Goal: Task Accomplishment & Management: Manage account settings

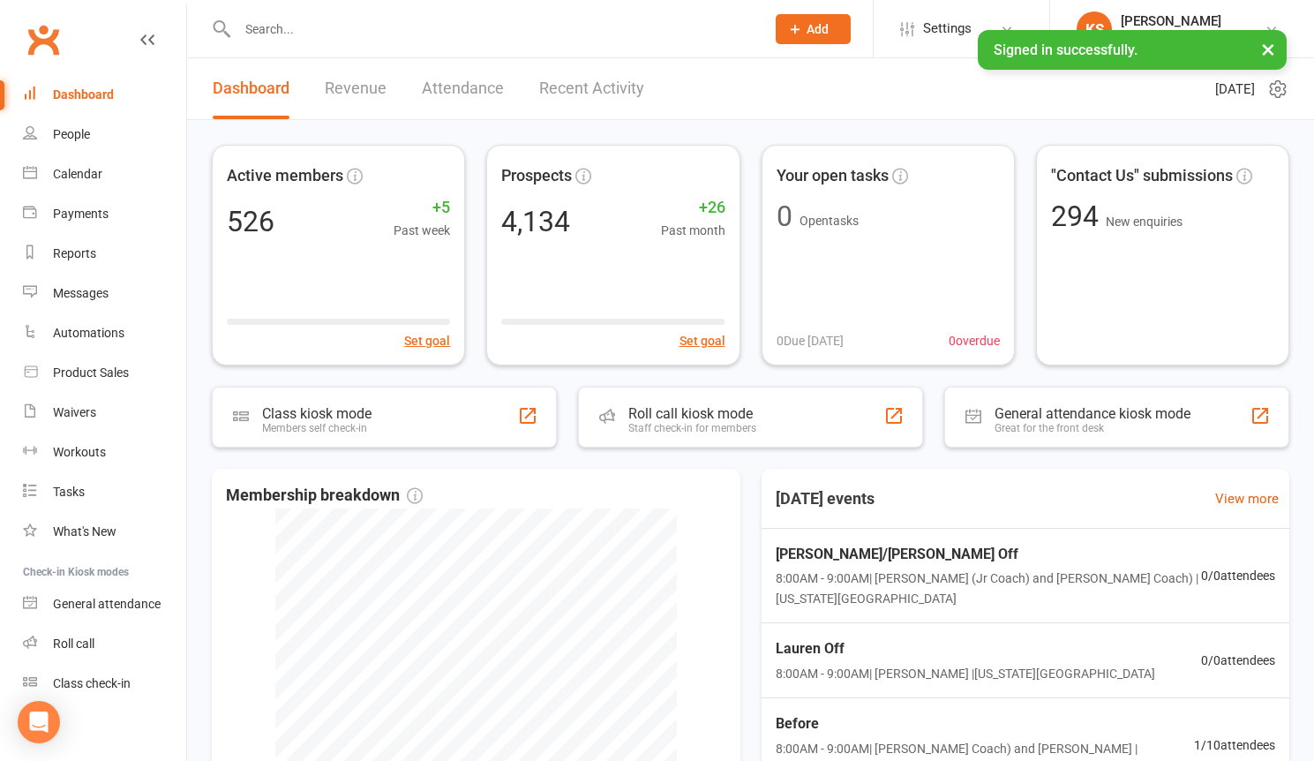
click at [351, 32] on input "text" at bounding box center [492, 29] width 521 height 25
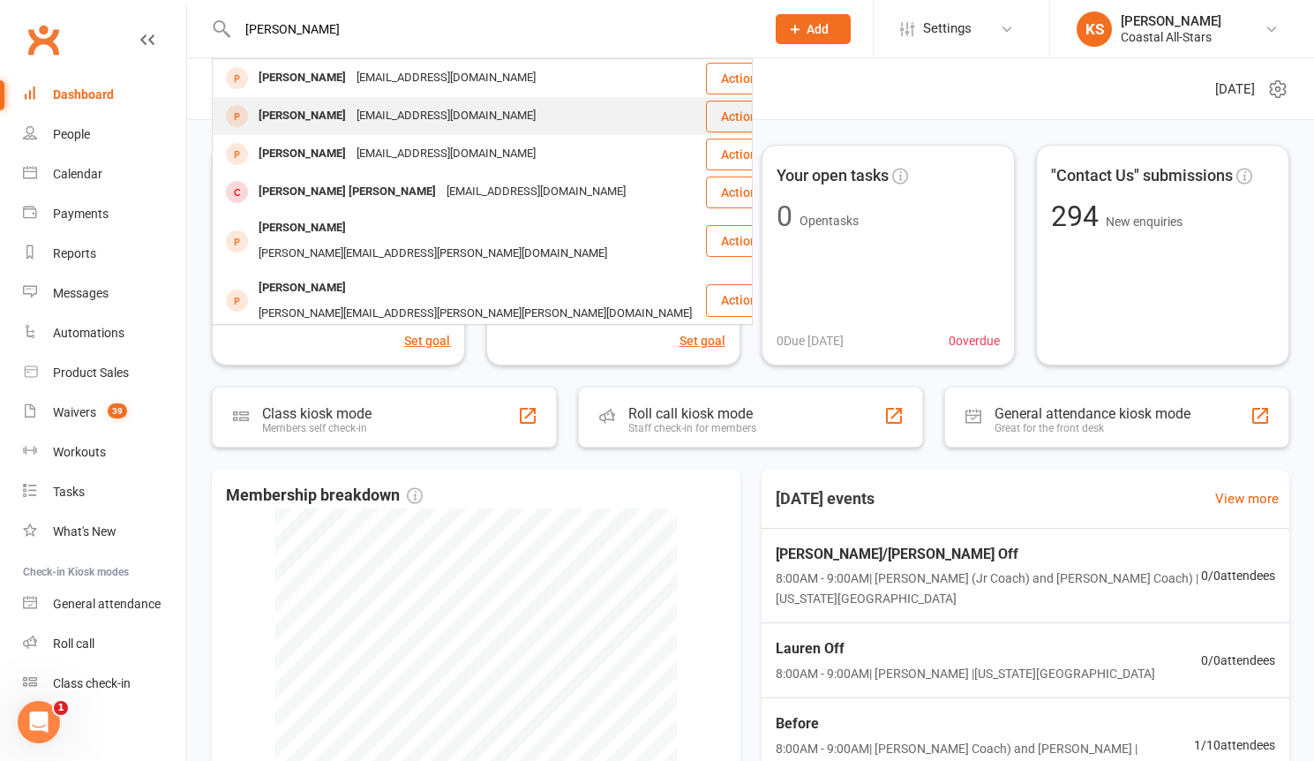
type input "[PERSON_NAME]"
click at [429, 117] on div "[EMAIL_ADDRESS][DOMAIN_NAME]" at bounding box center [446, 116] width 190 height 26
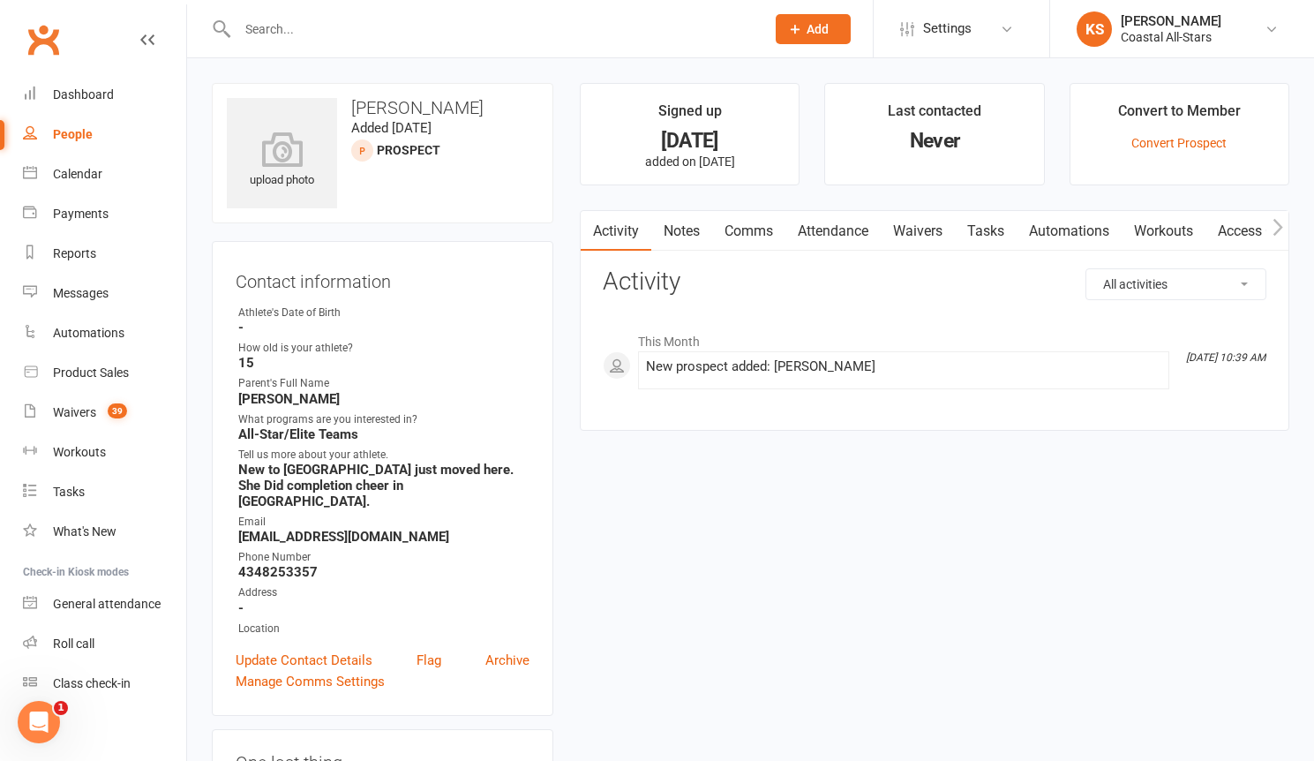
click at [919, 234] on link "Waivers" at bounding box center [918, 231] width 74 height 41
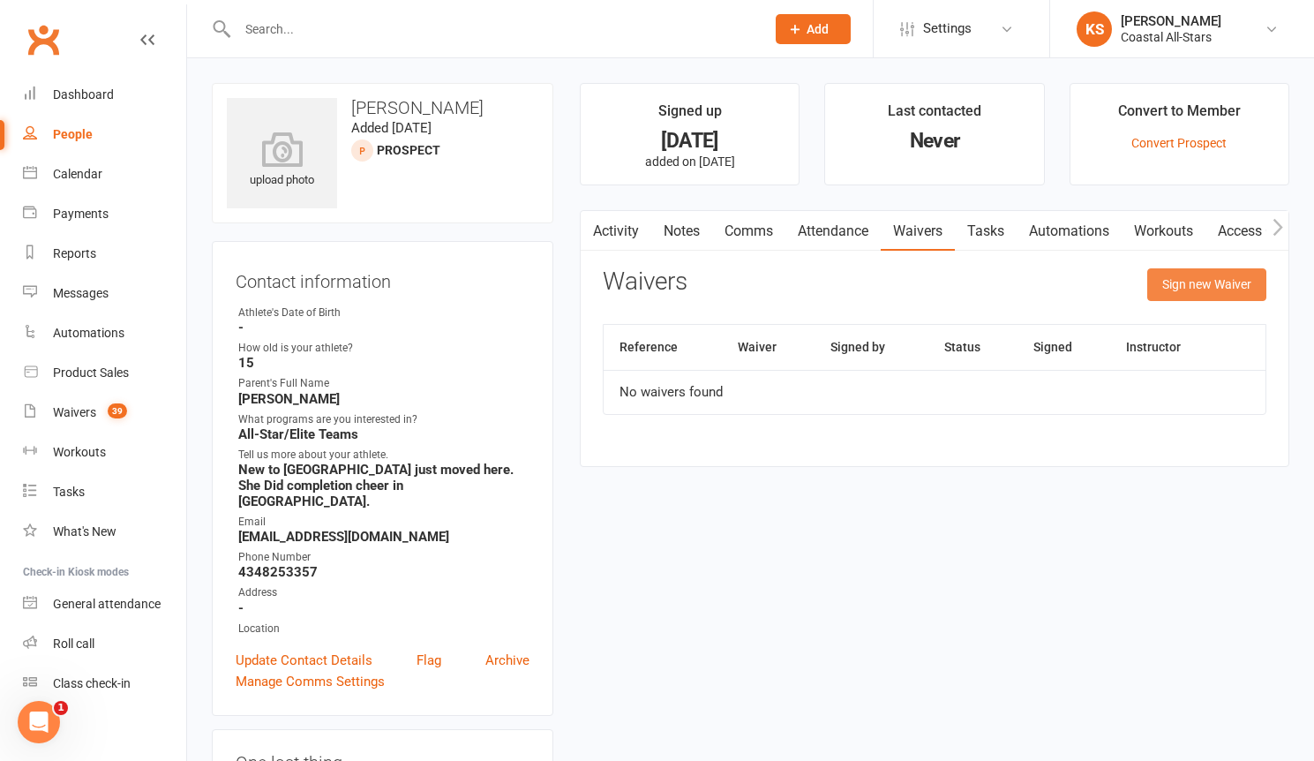
click at [1216, 285] on button "Sign new Waiver" at bounding box center [1207, 284] width 119 height 32
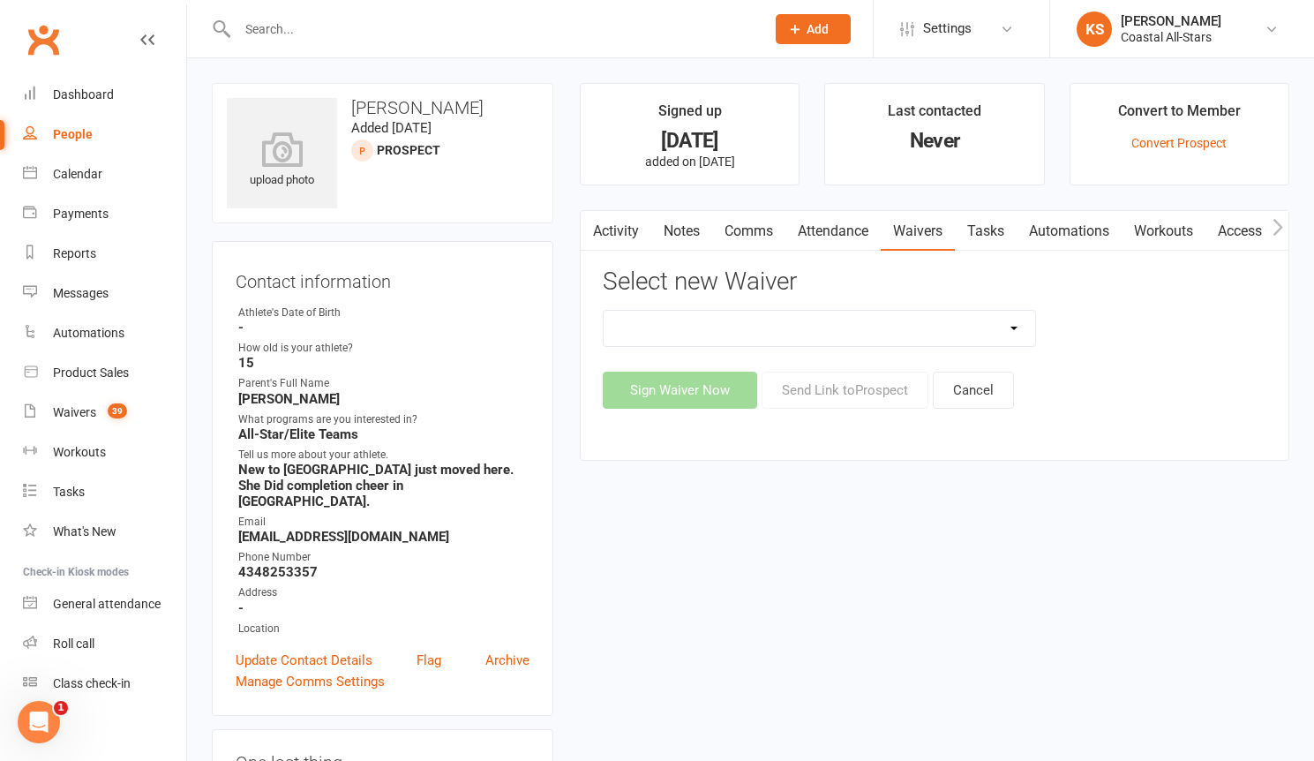
click at [959, 313] on select "AcroYoga 757 Special Event Waiver ACS Event Waiver ([DATE]) Adult 757 Event Wai…" at bounding box center [820, 328] width 432 height 35
select select "13078"
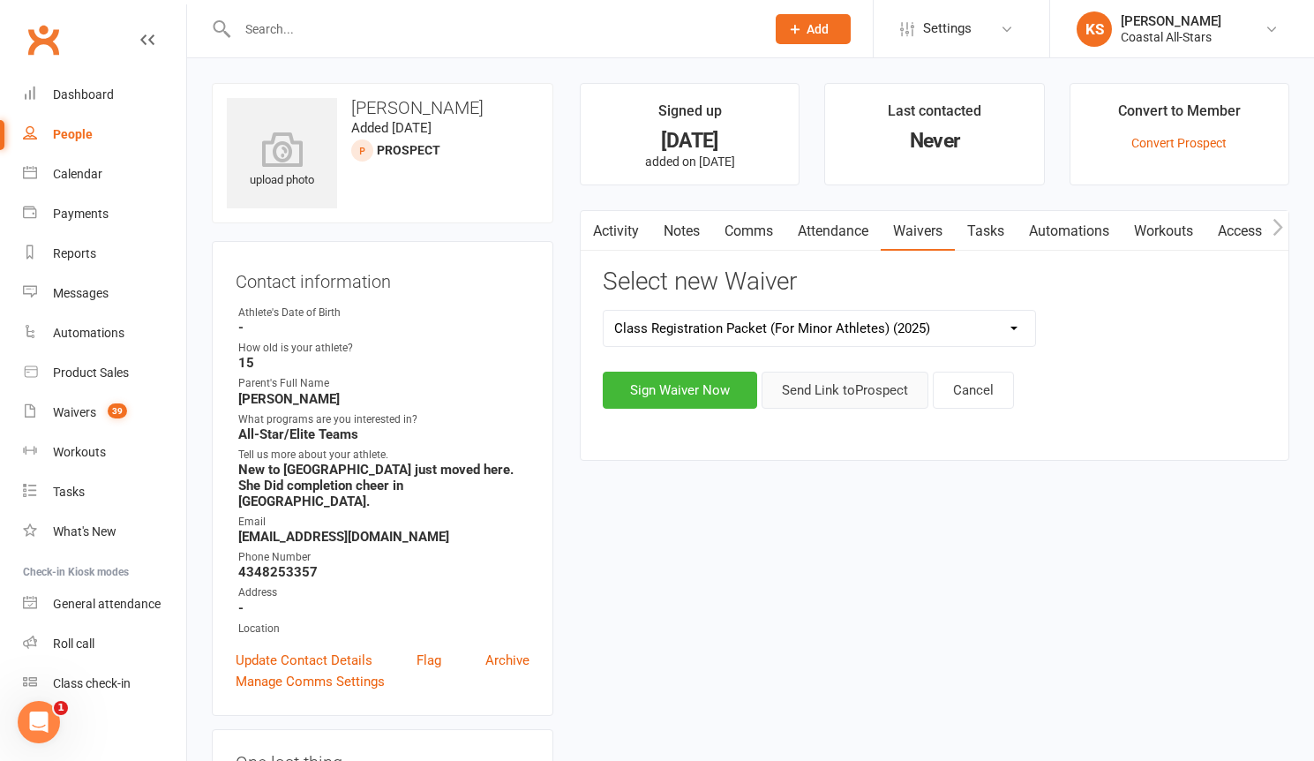
click at [806, 386] on button "Send Link to [GEOGRAPHIC_DATA]" at bounding box center [845, 390] width 167 height 37
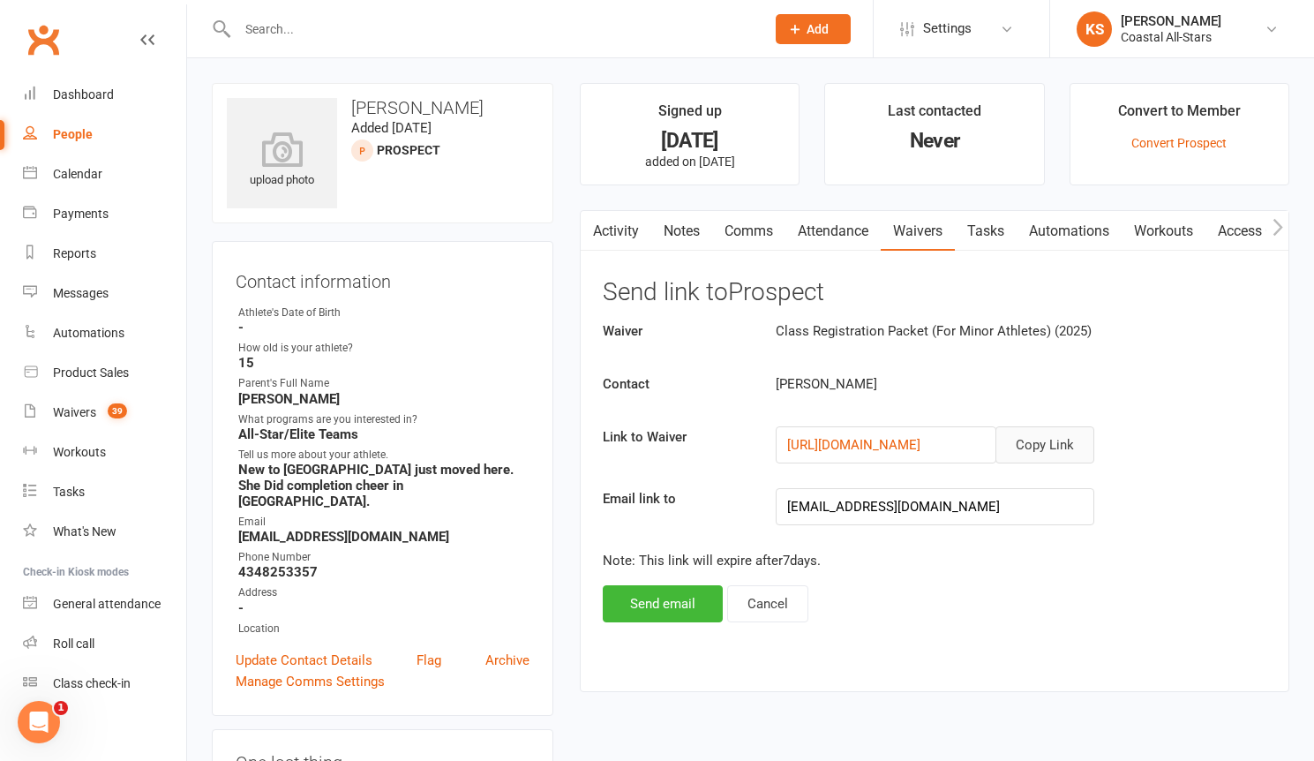
click at [1027, 447] on button "Copy Link" at bounding box center [1045, 444] width 99 height 37
click at [68, 407] on div "Waivers" at bounding box center [74, 412] width 43 height 14
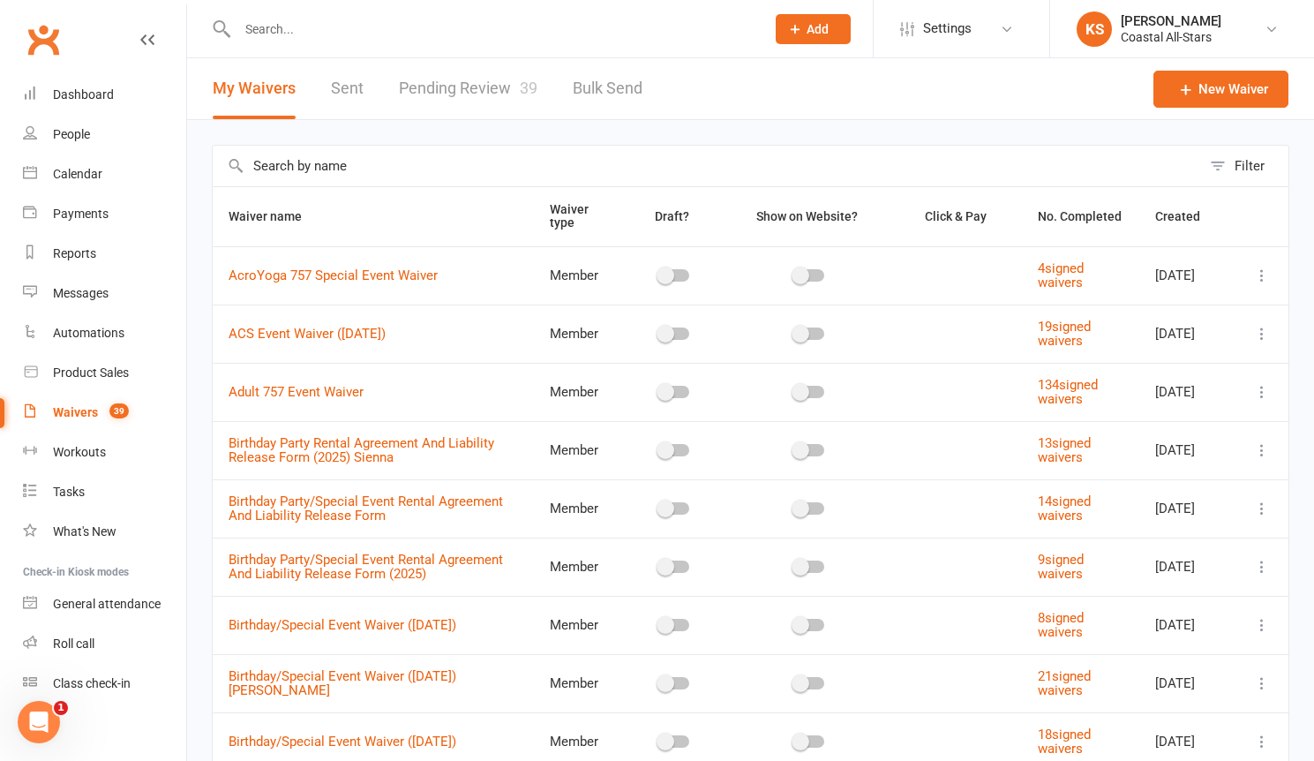
click at [455, 90] on link "Pending Review 39" at bounding box center [468, 88] width 139 height 61
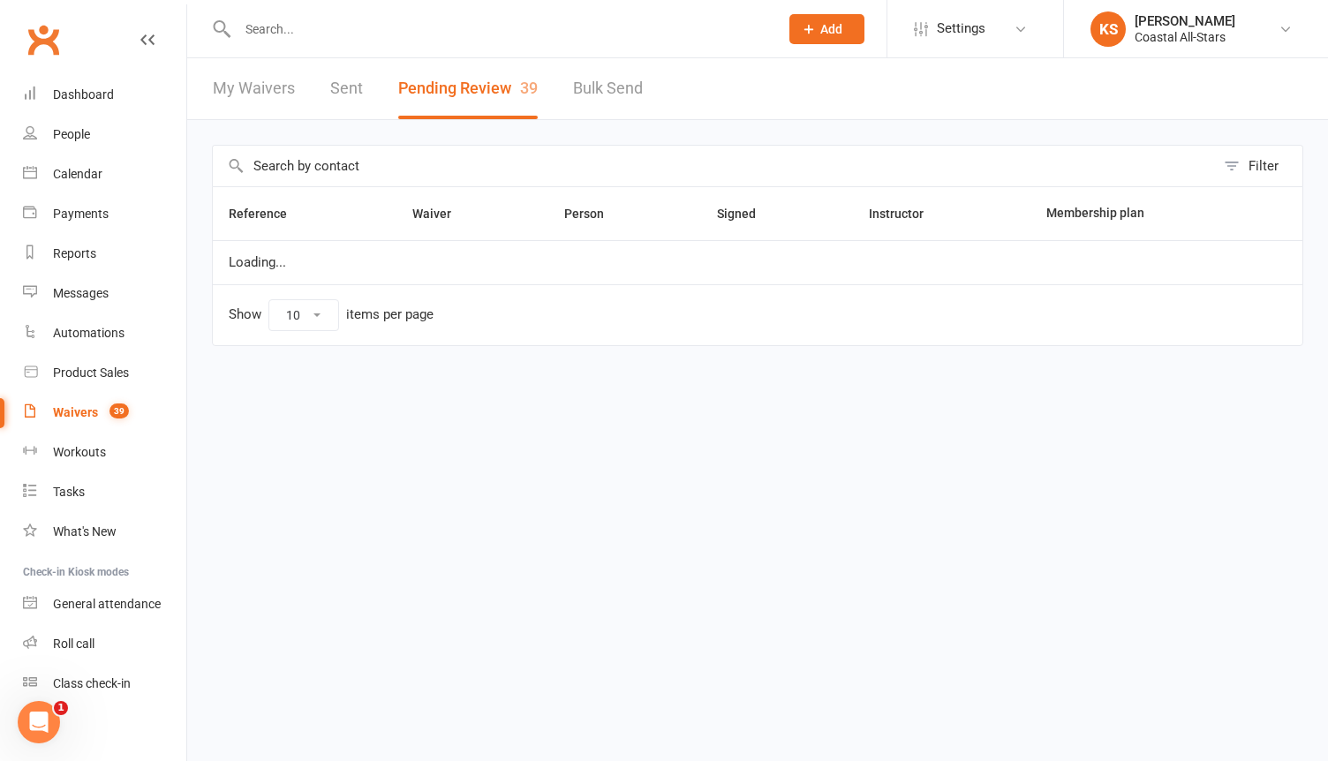
select select "25"
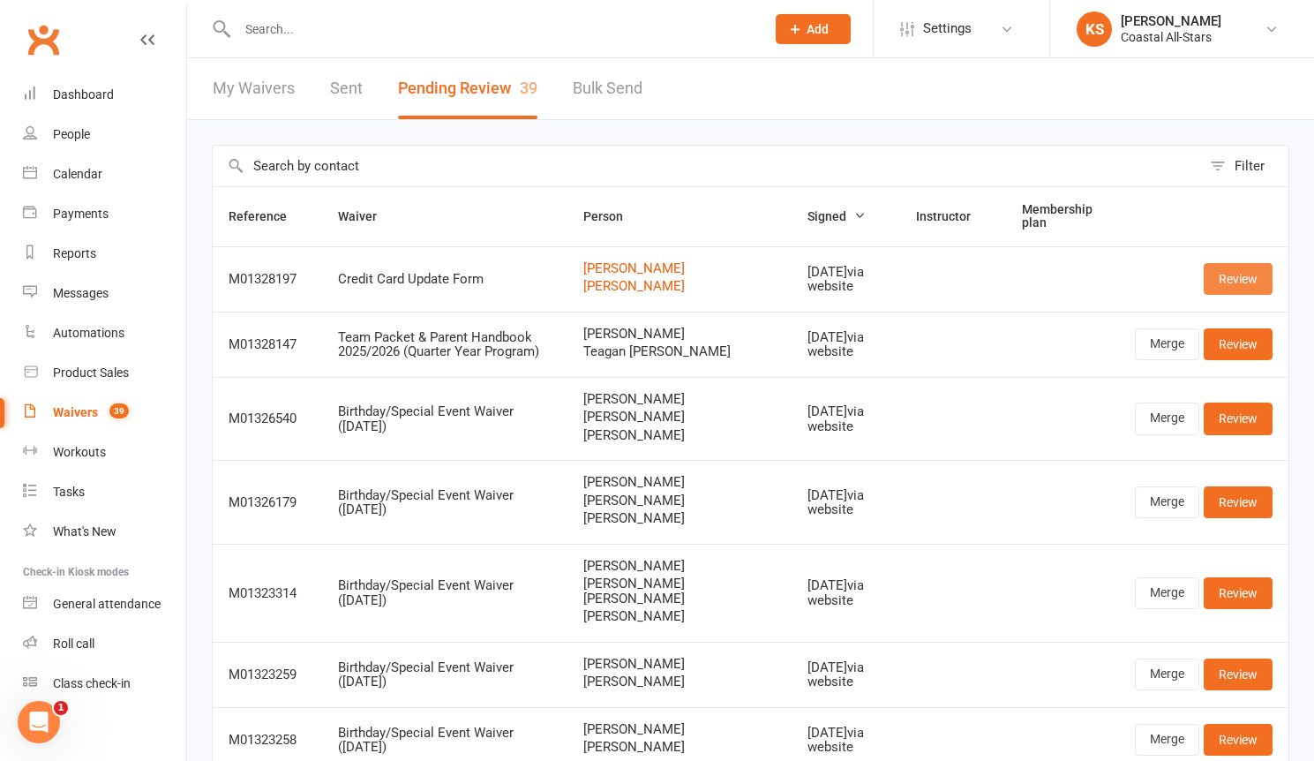
click at [1231, 285] on link "Review" at bounding box center [1238, 279] width 69 height 32
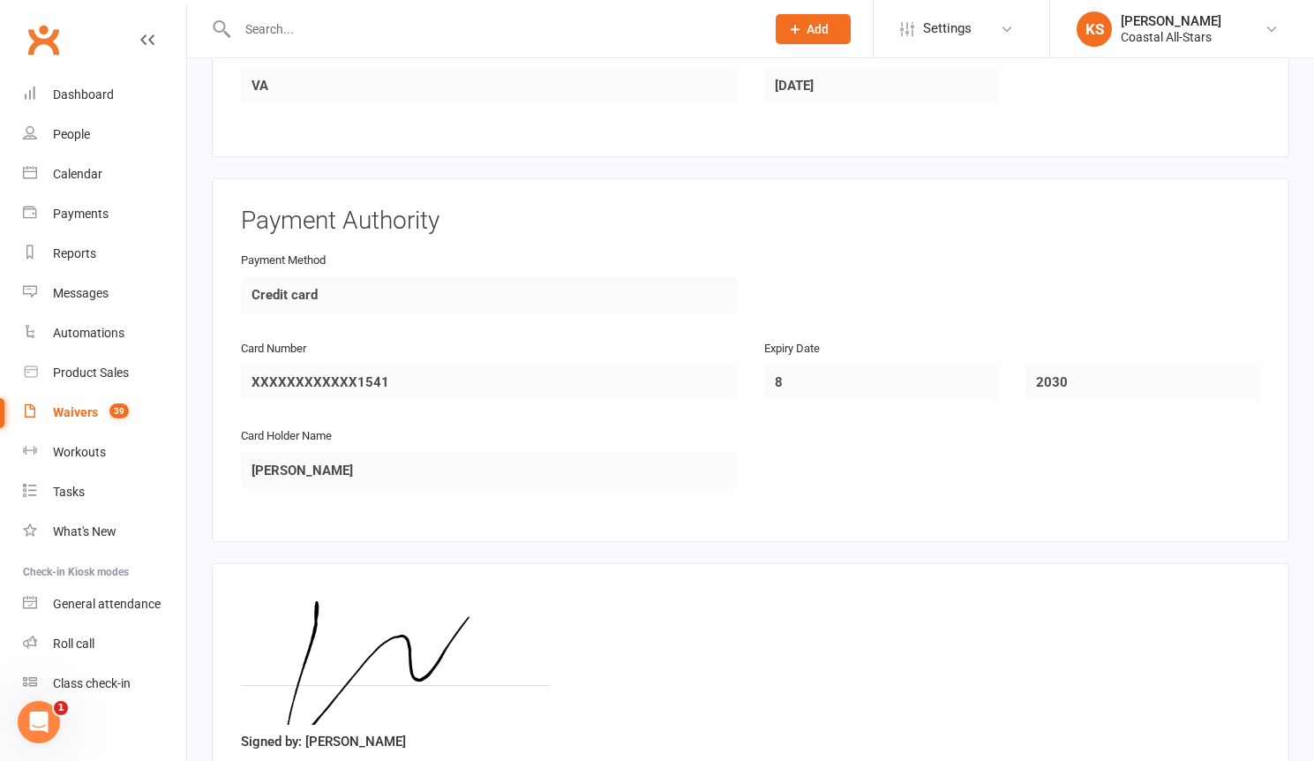
scroll to position [1497, 0]
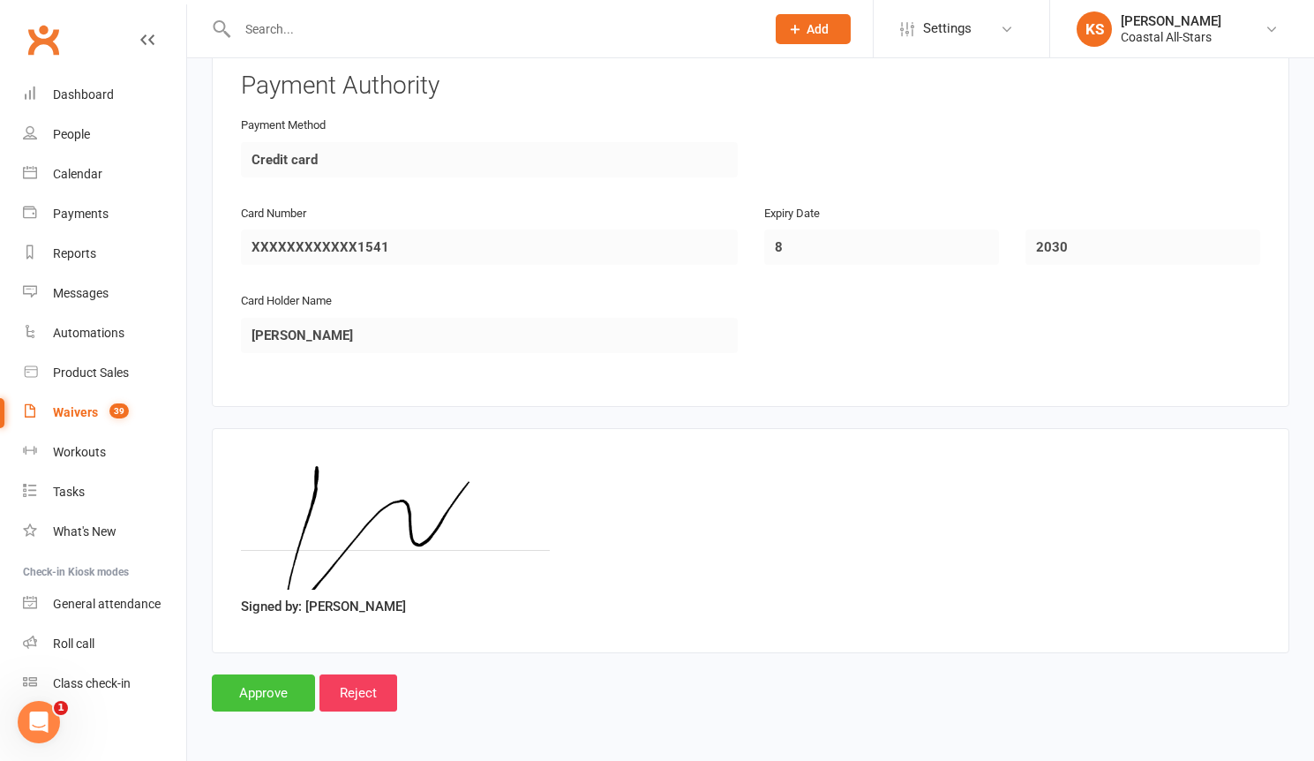
click at [279, 696] on input "Approve" at bounding box center [263, 692] width 103 height 37
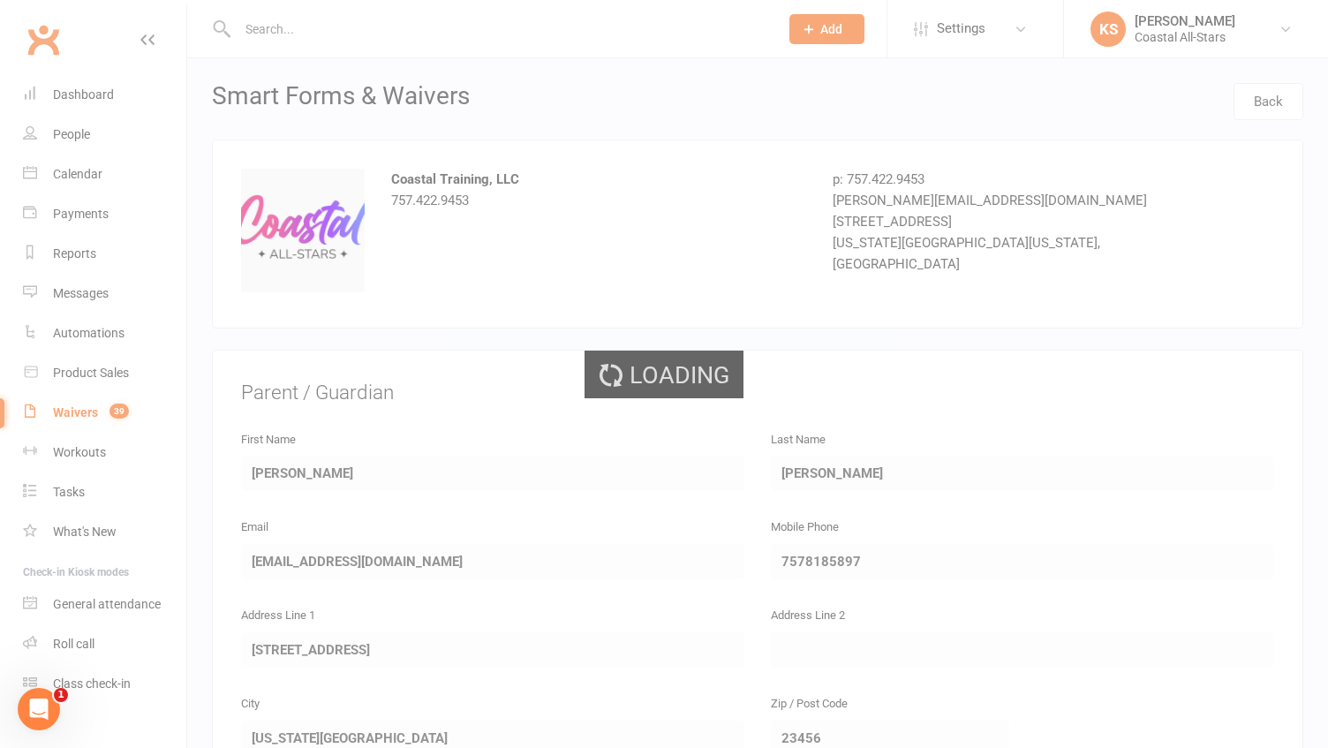
select select "25"
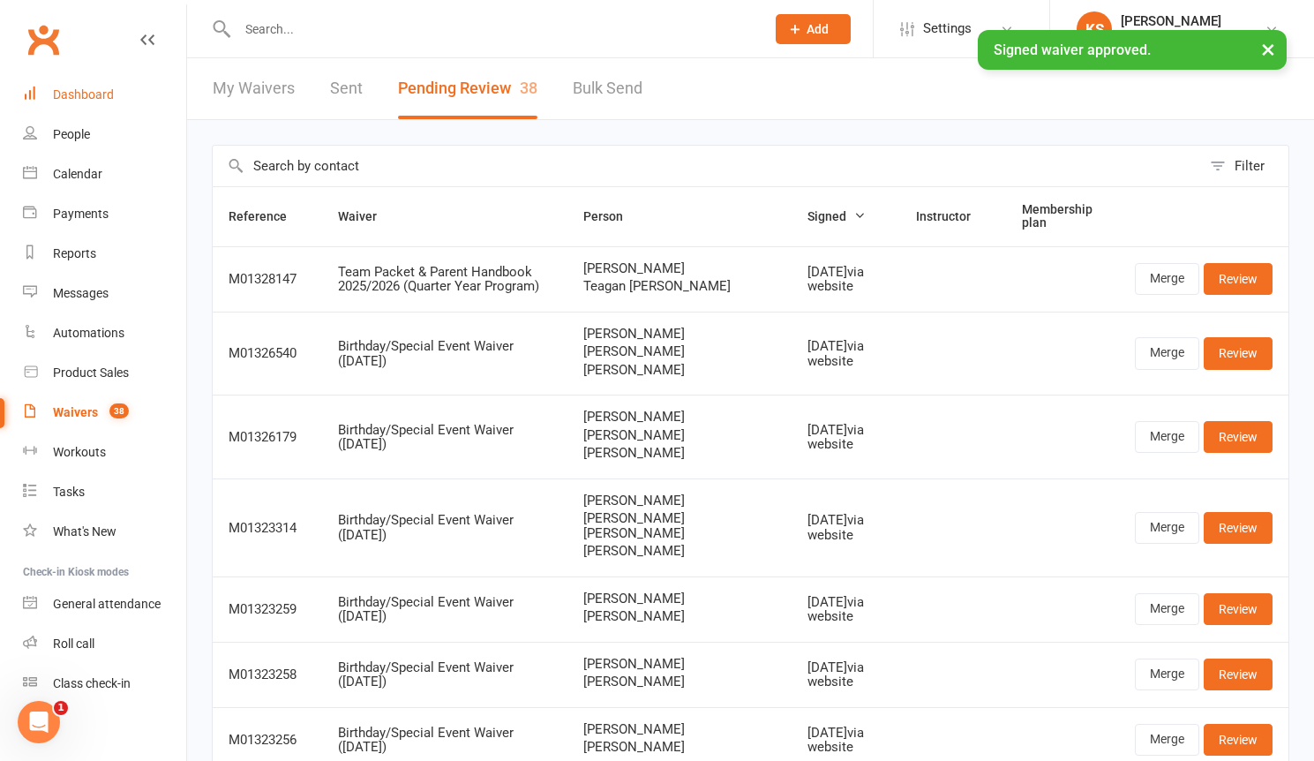
click at [101, 95] on div "Dashboard" at bounding box center [83, 94] width 61 height 14
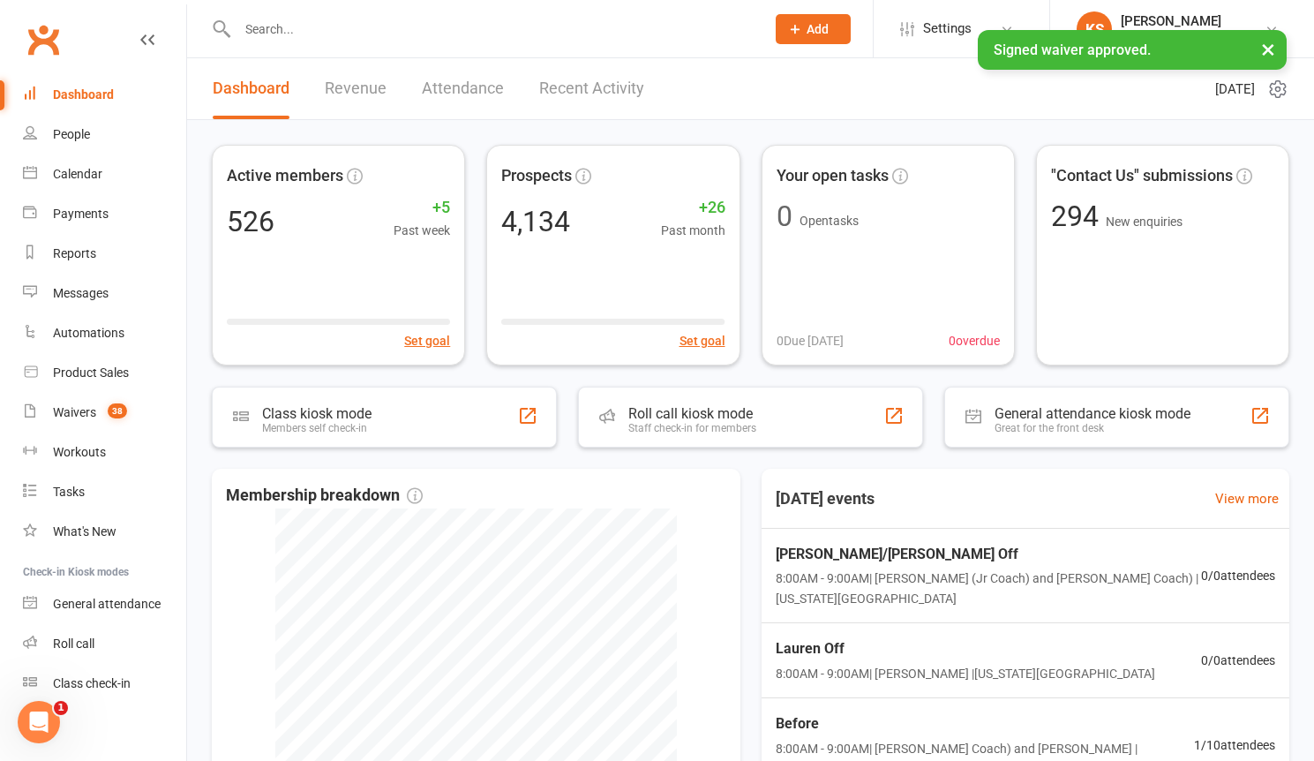
click at [89, 95] on div "Dashboard" at bounding box center [83, 94] width 61 height 14
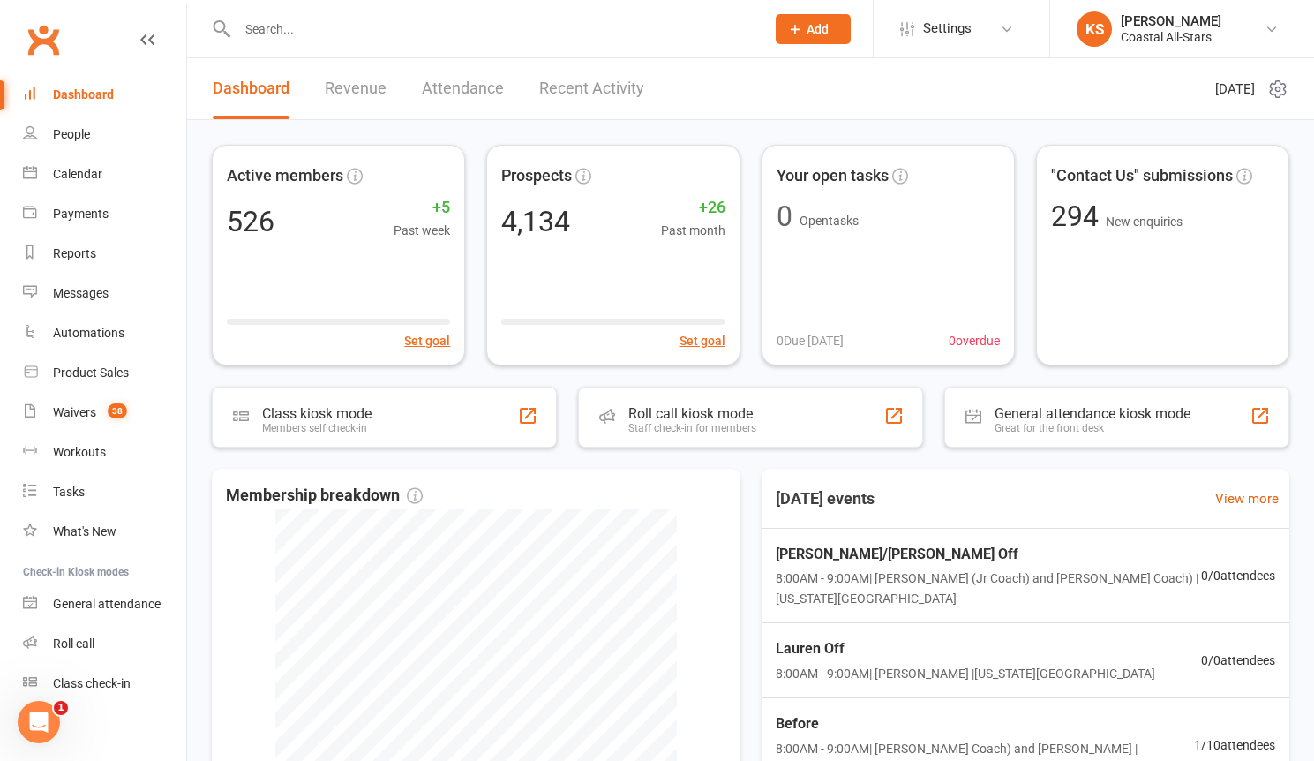
click at [548, 87] on link "Recent Activity" at bounding box center [591, 88] width 105 height 61
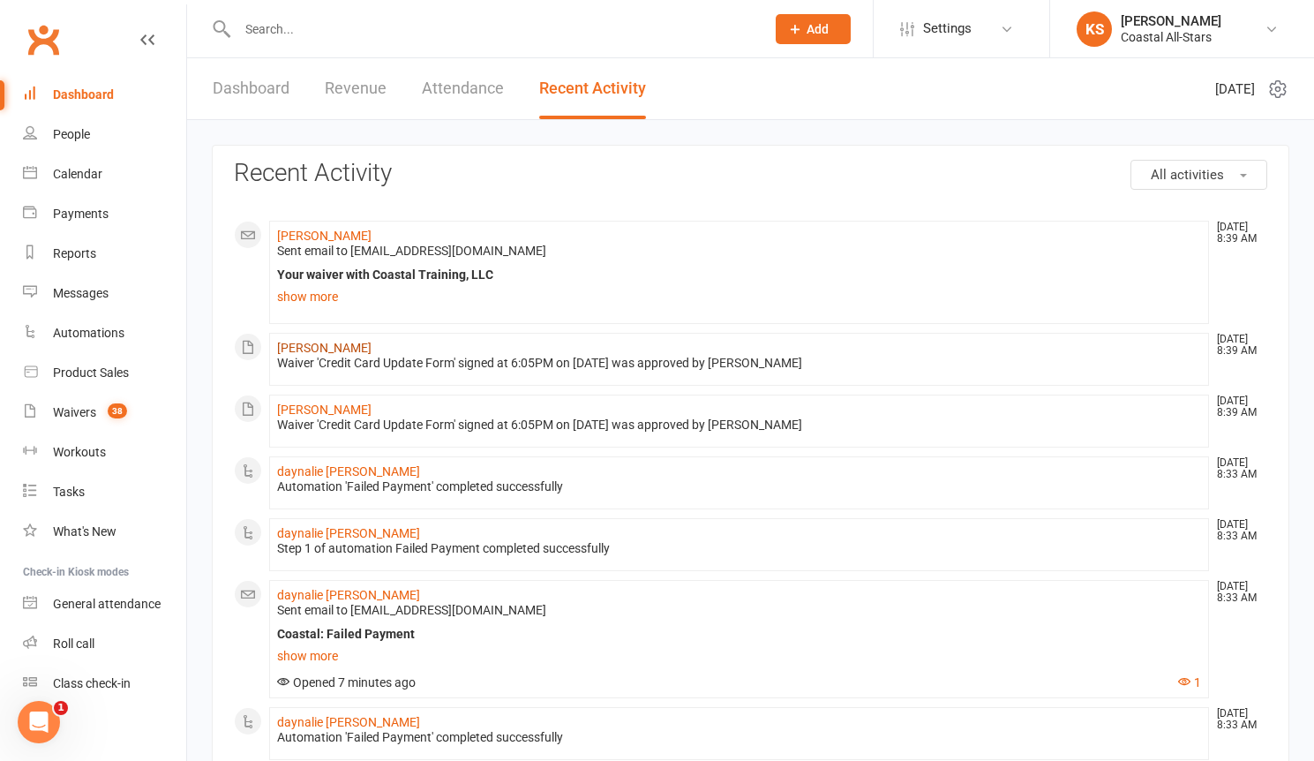
click at [312, 345] on link "[PERSON_NAME]" at bounding box center [324, 348] width 94 height 14
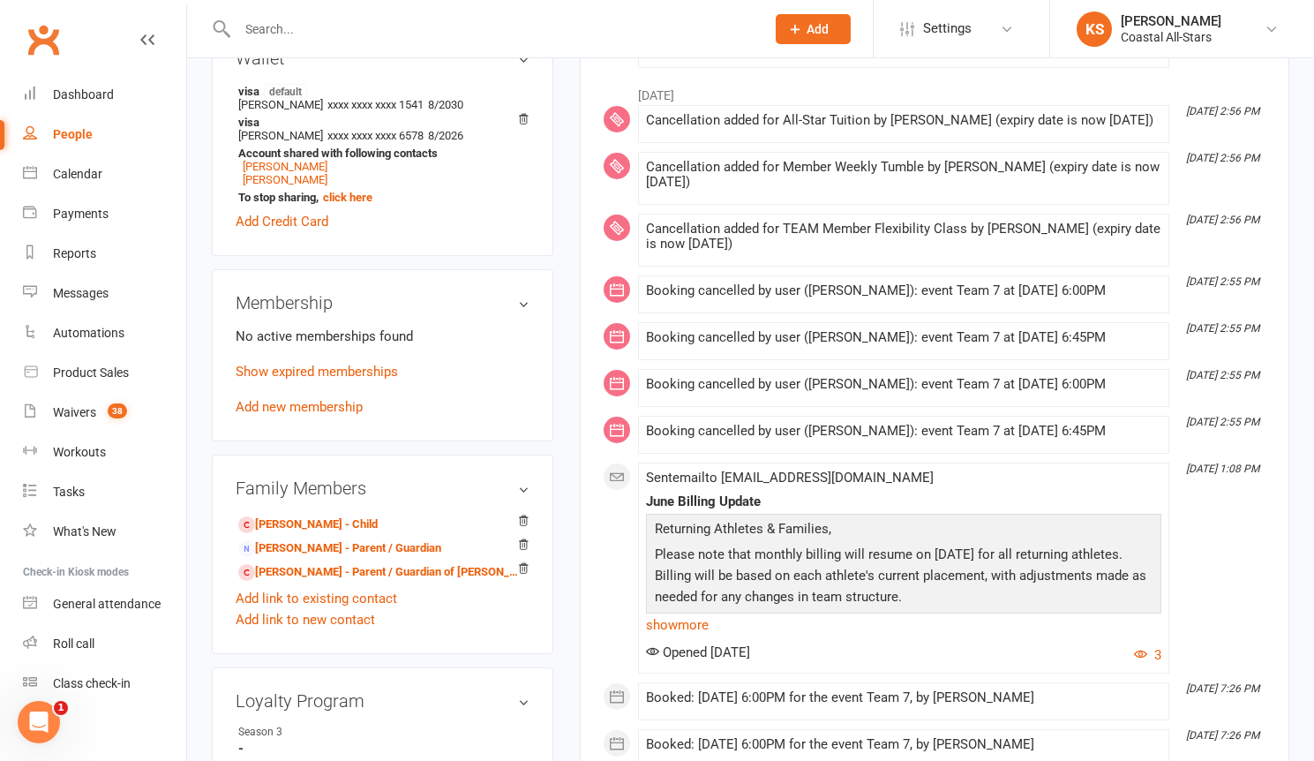
scroll to position [583, 0]
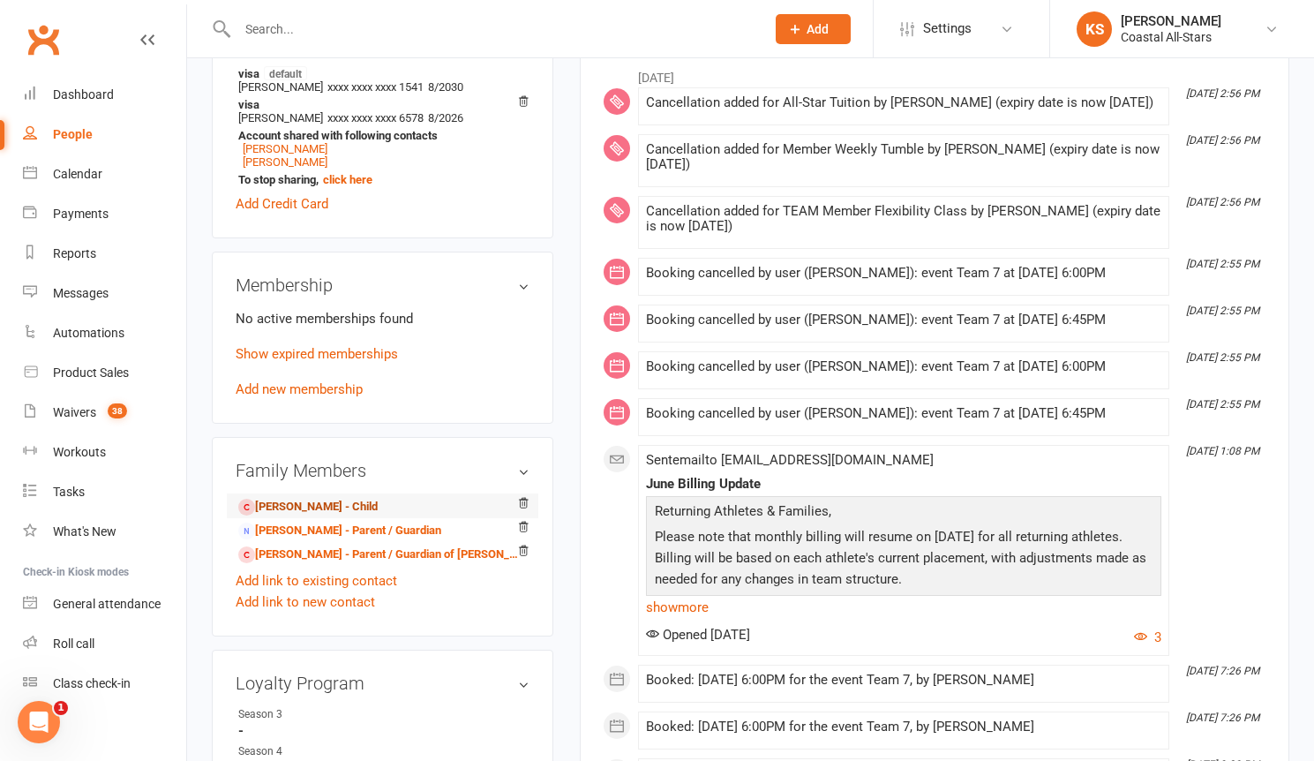
click at [334, 510] on link "[PERSON_NAME] - Child" at bounding box center [307, 507] width 139 height 19
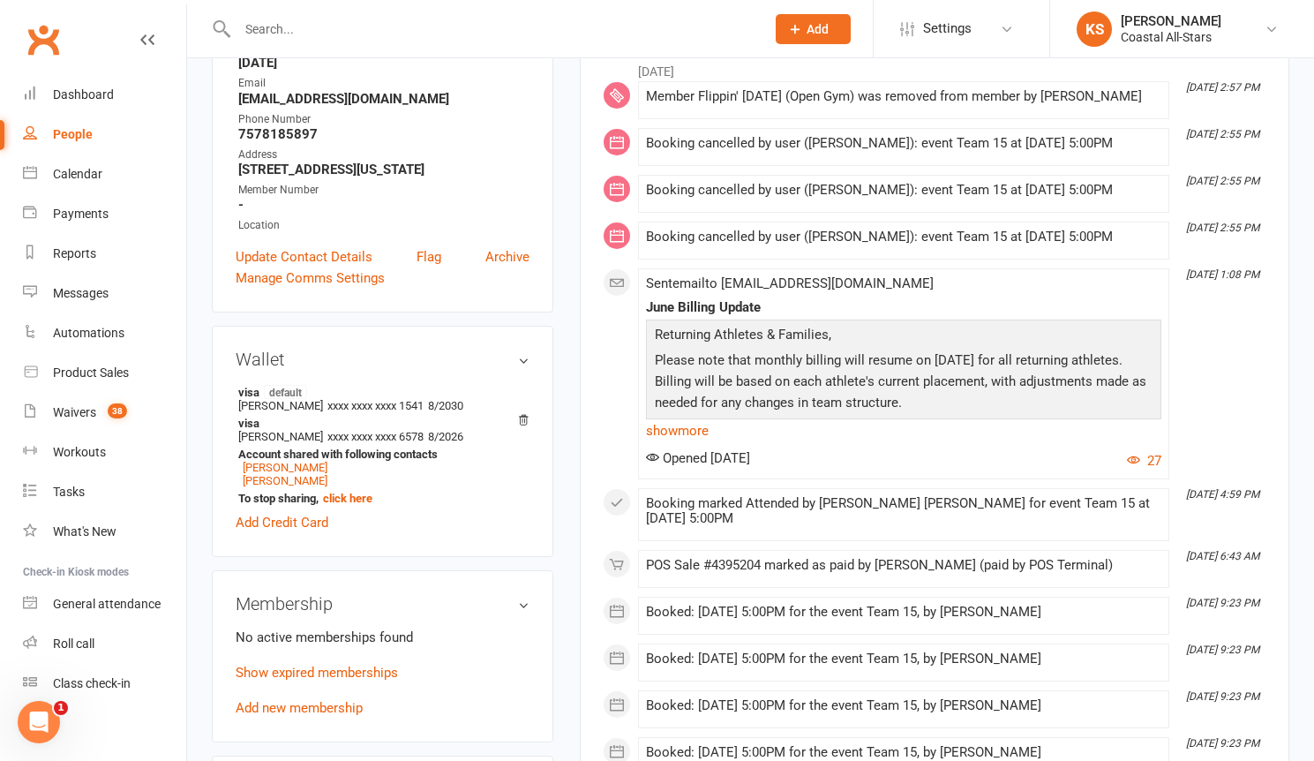
scroll to position [564, 0]
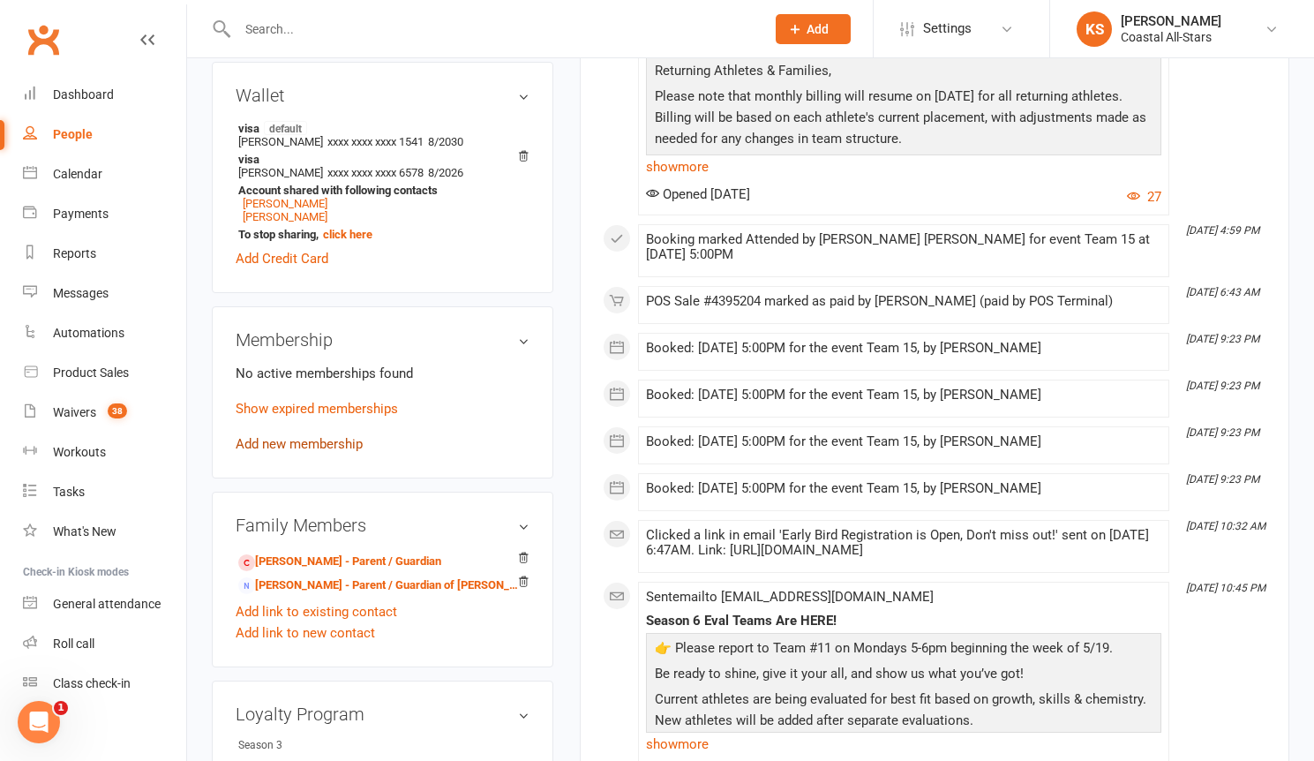
click at [312, 445] on link "Add new membership" at bounding box center [299, 444] width 127 height 16
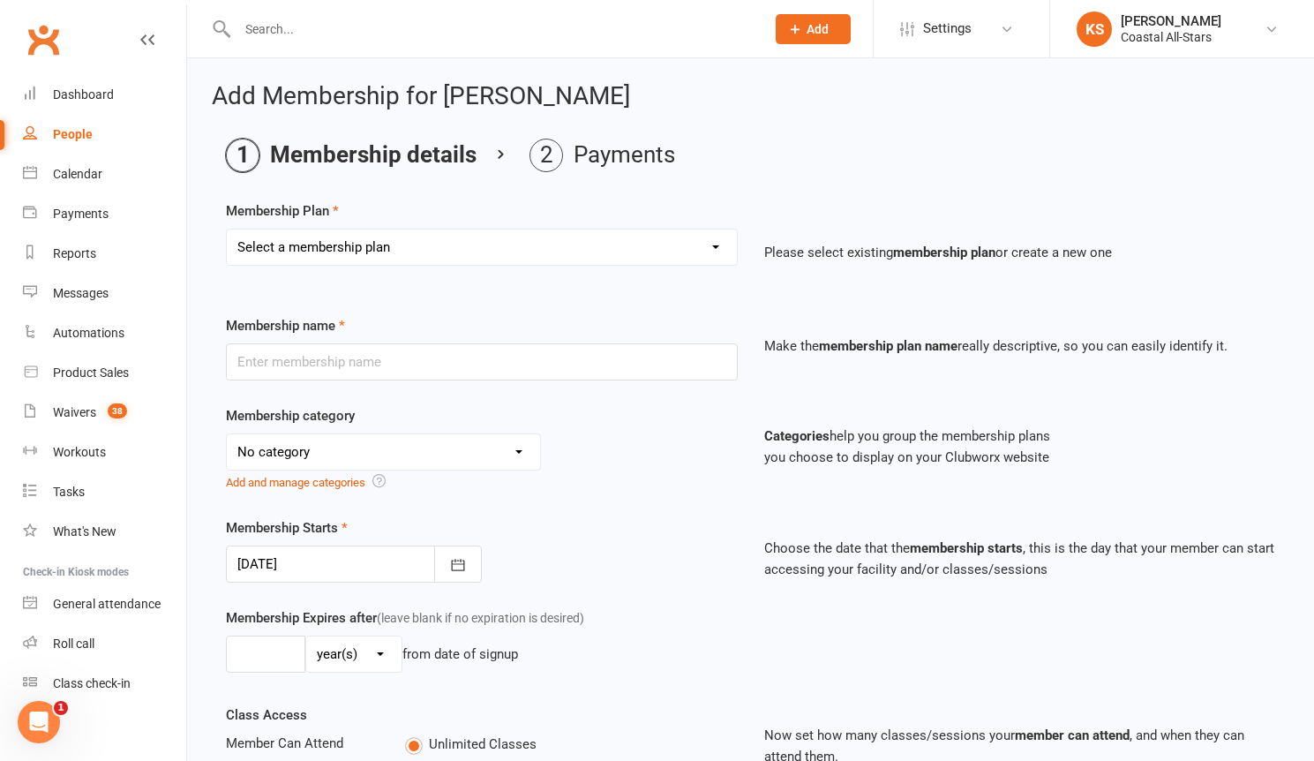
click at [425, 255] on select "Select a membership plan Create new Membership Plan Trial Class Coastal Members…" at bounding box center [482, 247] width 510 height 35
select select "33"
type input "Summer Camp (5-day Pass)"
select select "1"
type input "1"
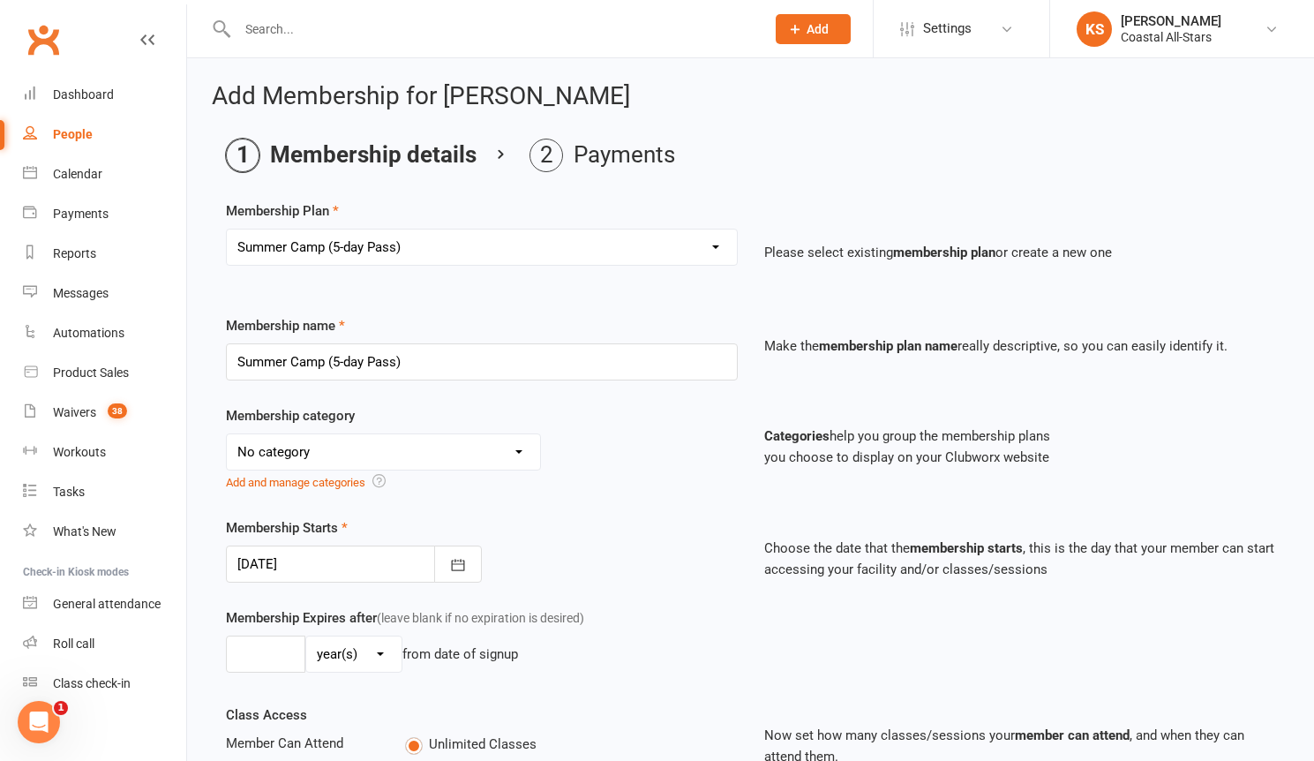
type input "5"
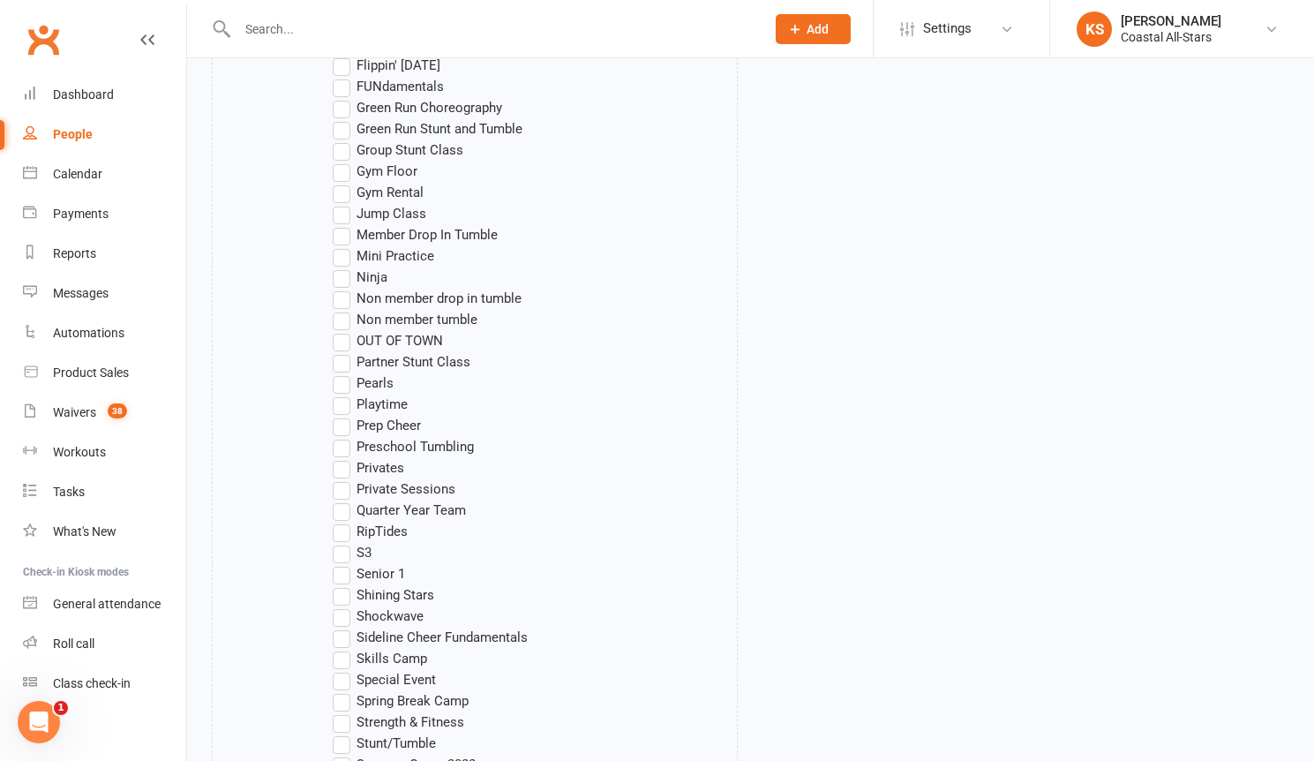
scroll to position [1597, 0]
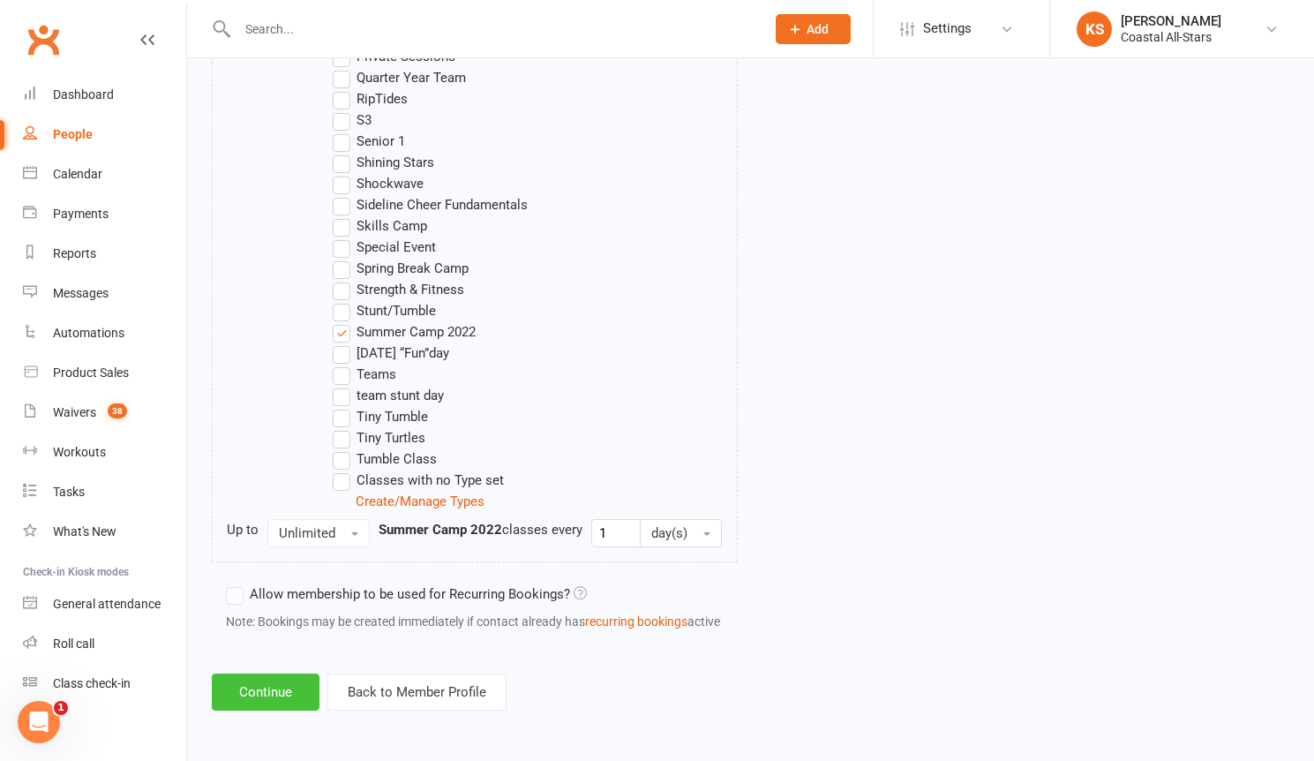
click at [286, 708] on button "Continue" at bounding box center [266, 692] width 108 height 37
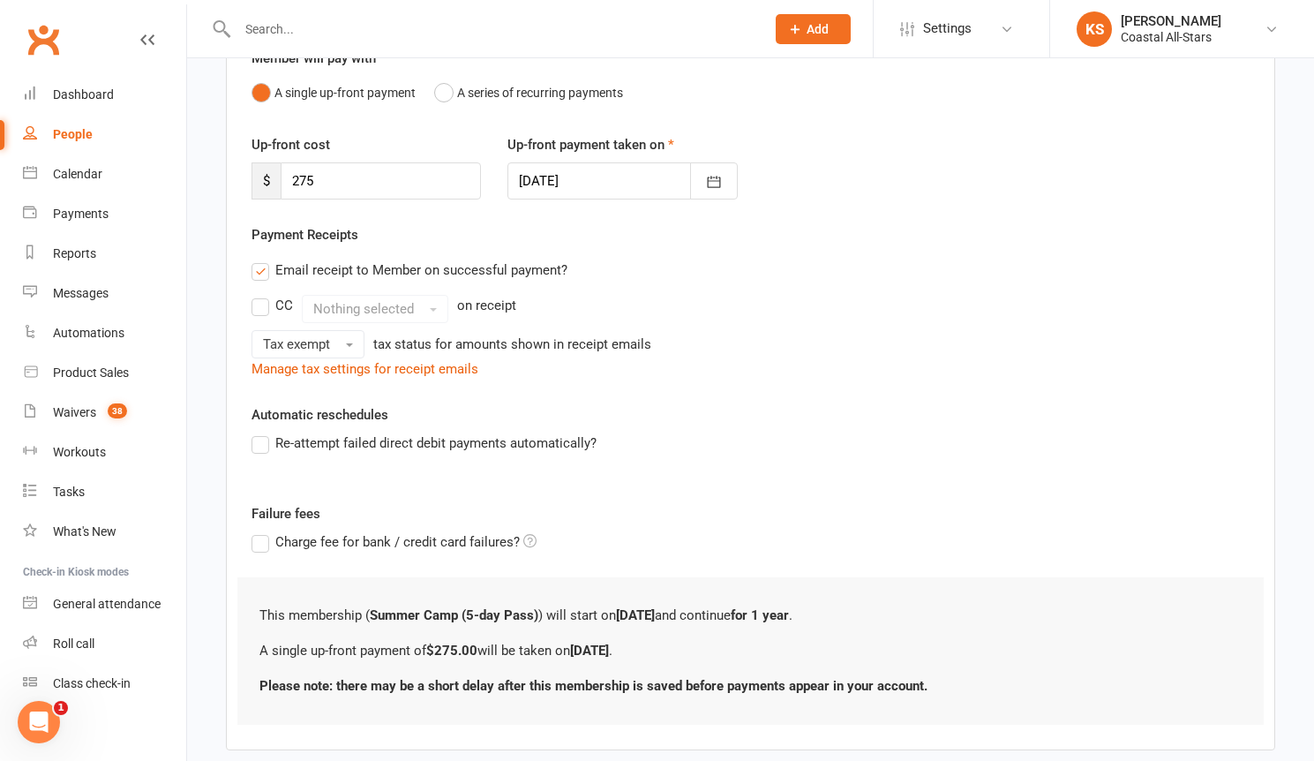
scroll to position [271, 0]
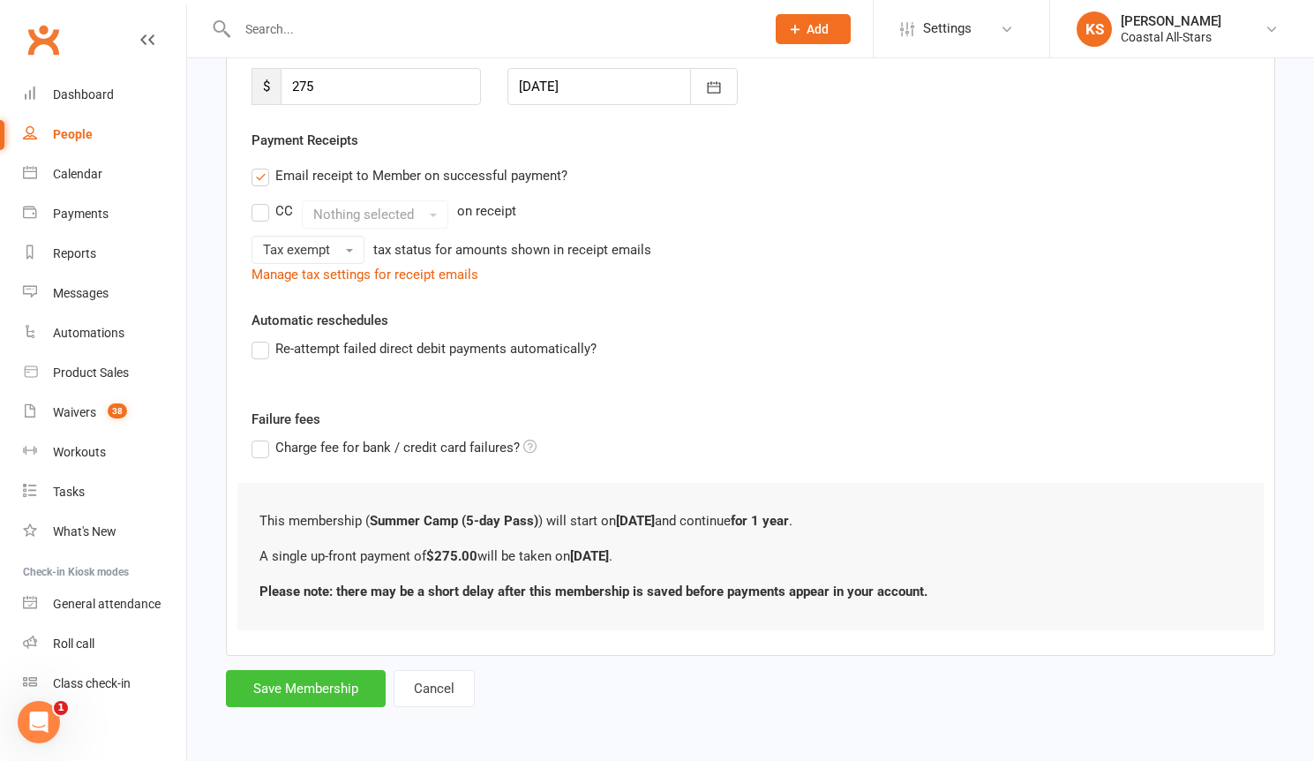
click at [315, 699] on button "Save Membership" at bounding box center [306, 688] width 160 height 37
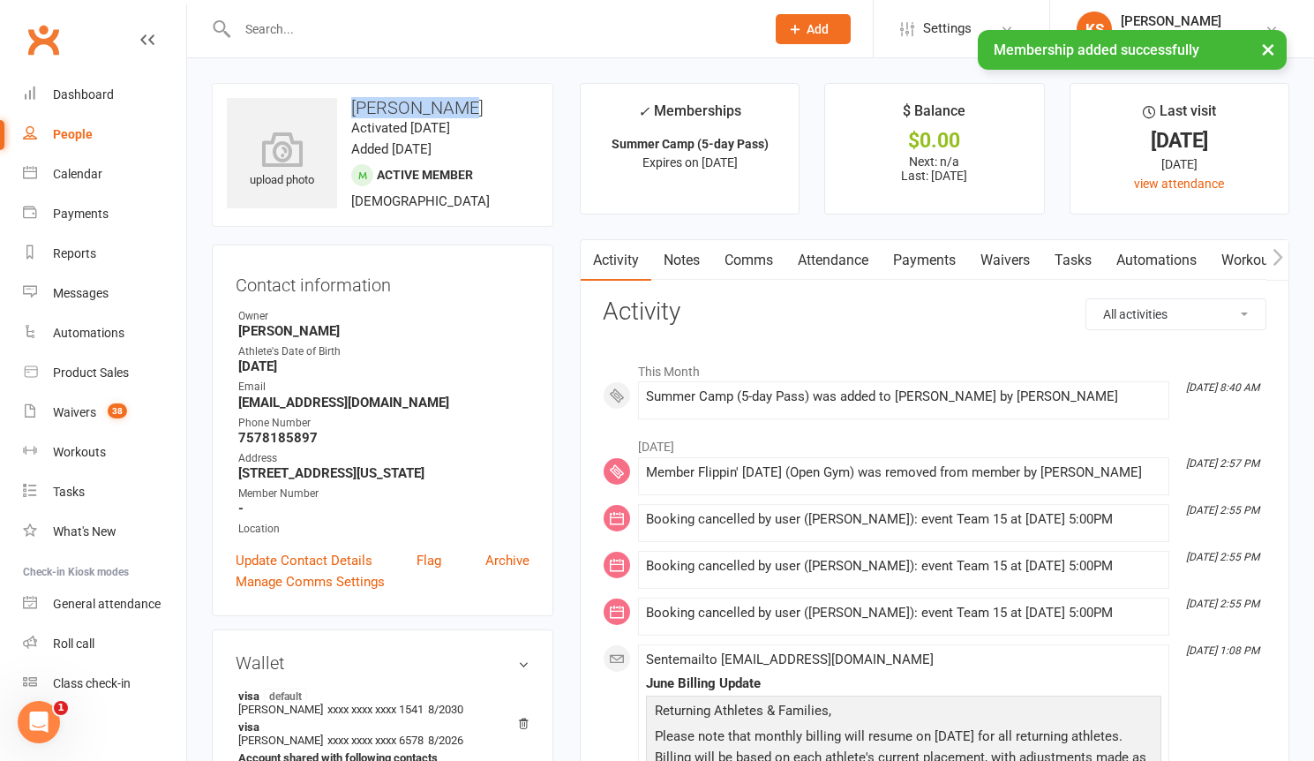
drag, startPoint x: 459, startPoint y: 117, endPoint x: 352, endPoint y: 107, distance: 107.3
click at [352, 107] on div "upload photo [PERSON_NAME] Activated [DATE] Added [DATE] Active member [DEMOGRA…" at bounding box center [383, 155] width 342 height 144
copy h3 "[PERSON_NAME]"
click at [66, 180] on div "Calendar" at bounding box center [77, 174] width 49 height 14
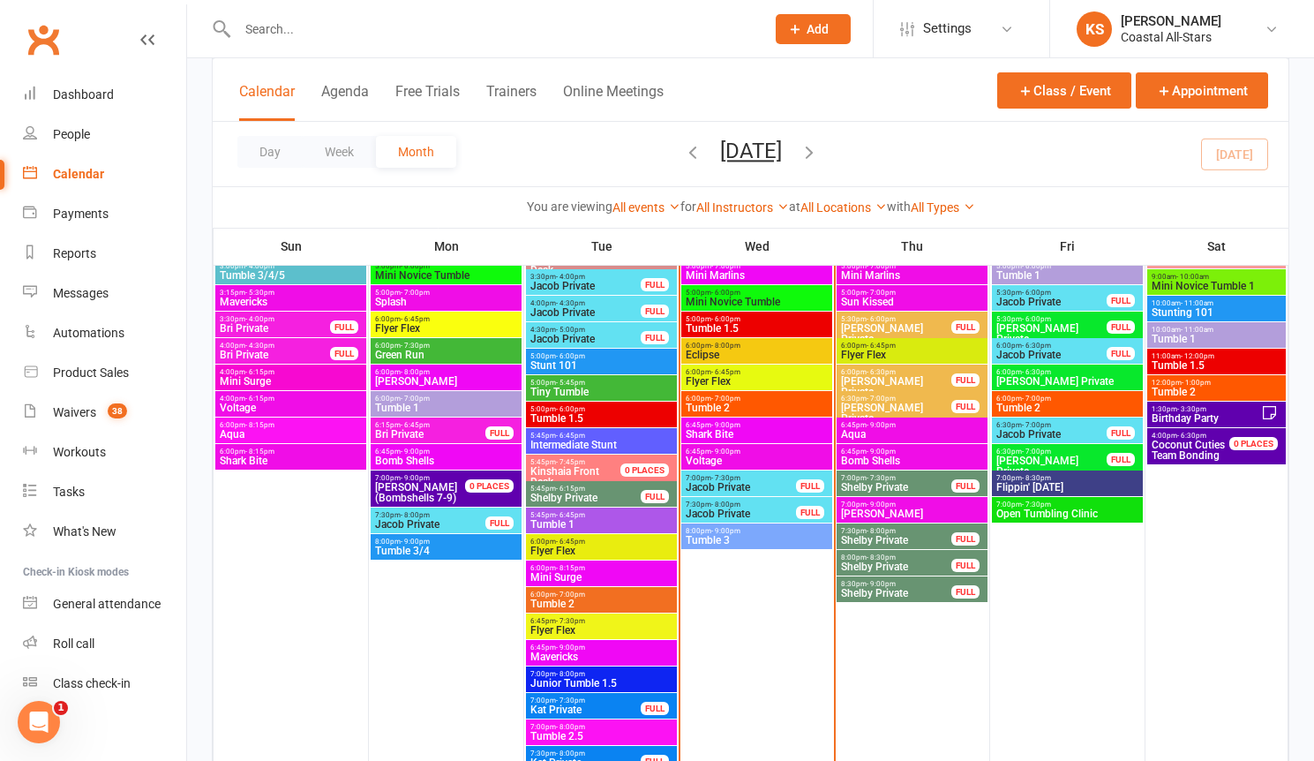
scroll to position [2198, 0]
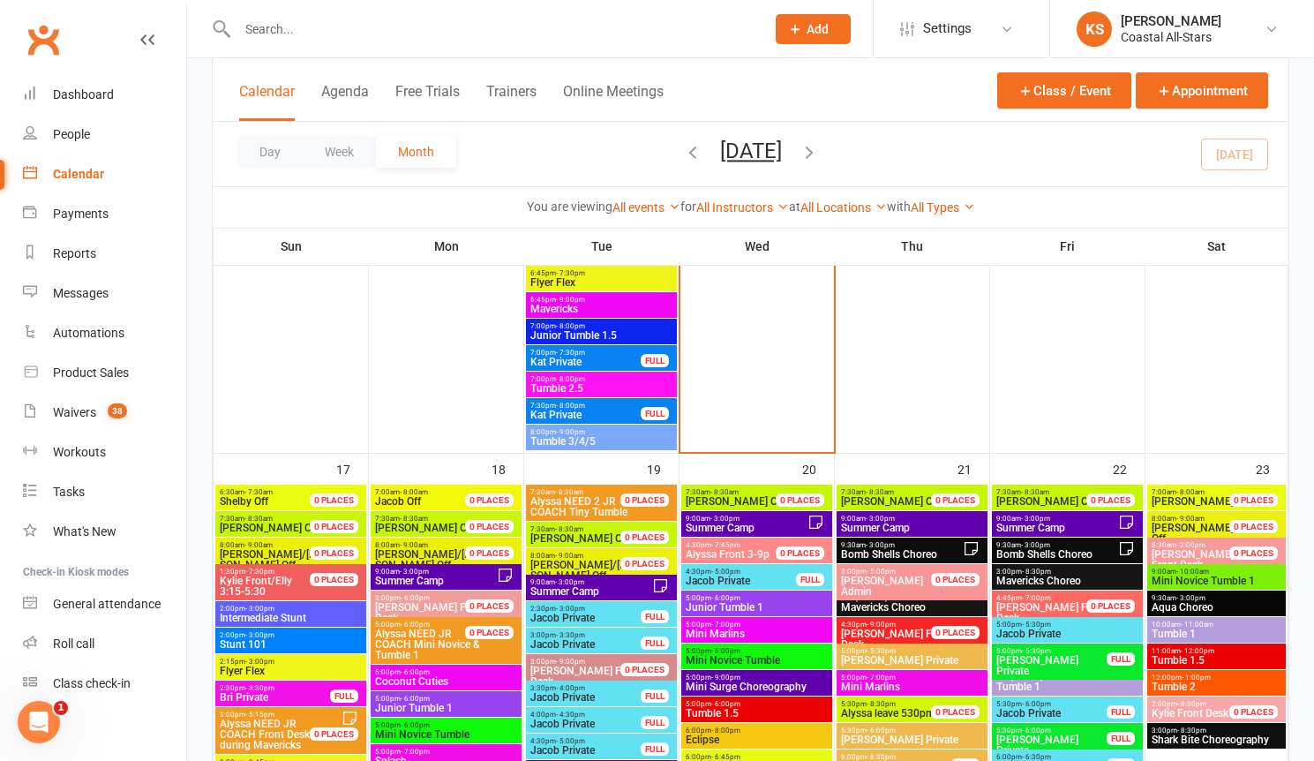
click at [468, 571] on span "9:00am - 3:00pm" at bounding box center [435, 572] width 123 height 8
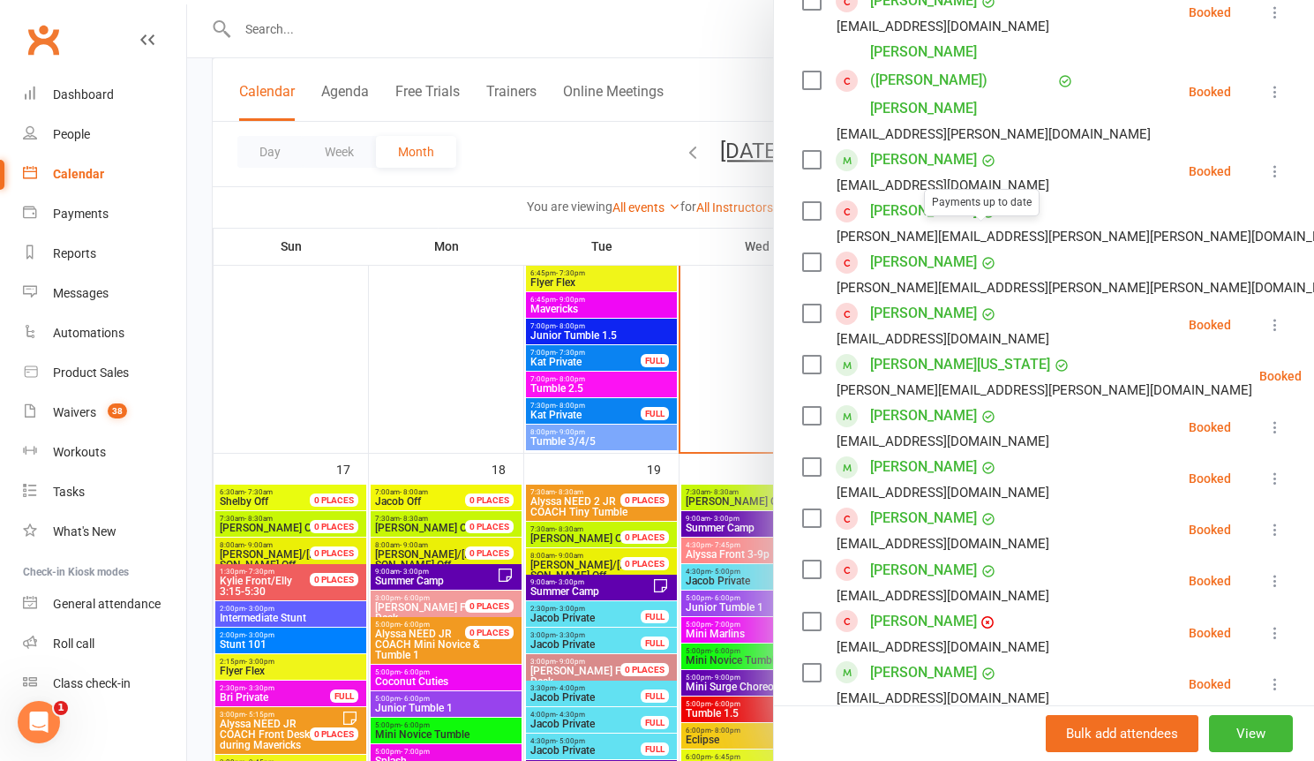
scroll to position [1083, 0]
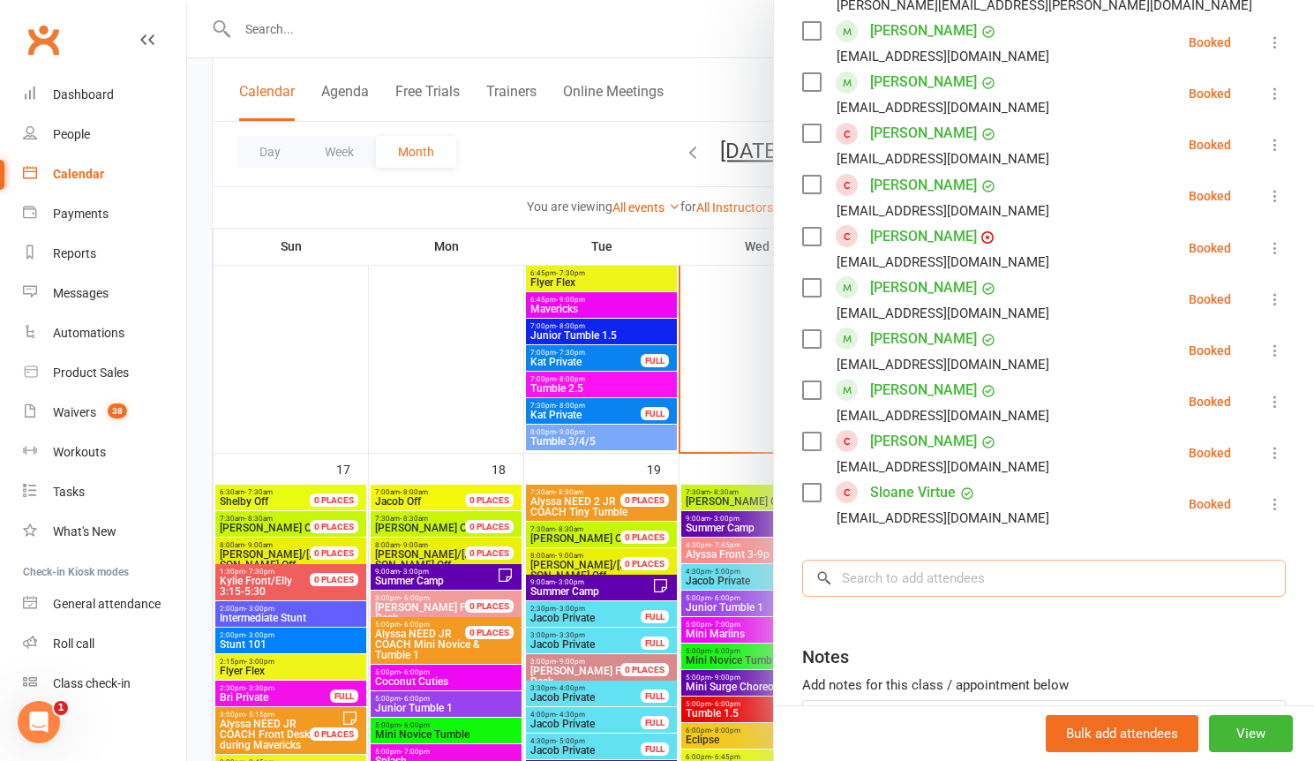
click at [937, 560] on input "search" at bounding box center [1044, 578] width 484 height 37
paste input "[PERSON_NAME]"
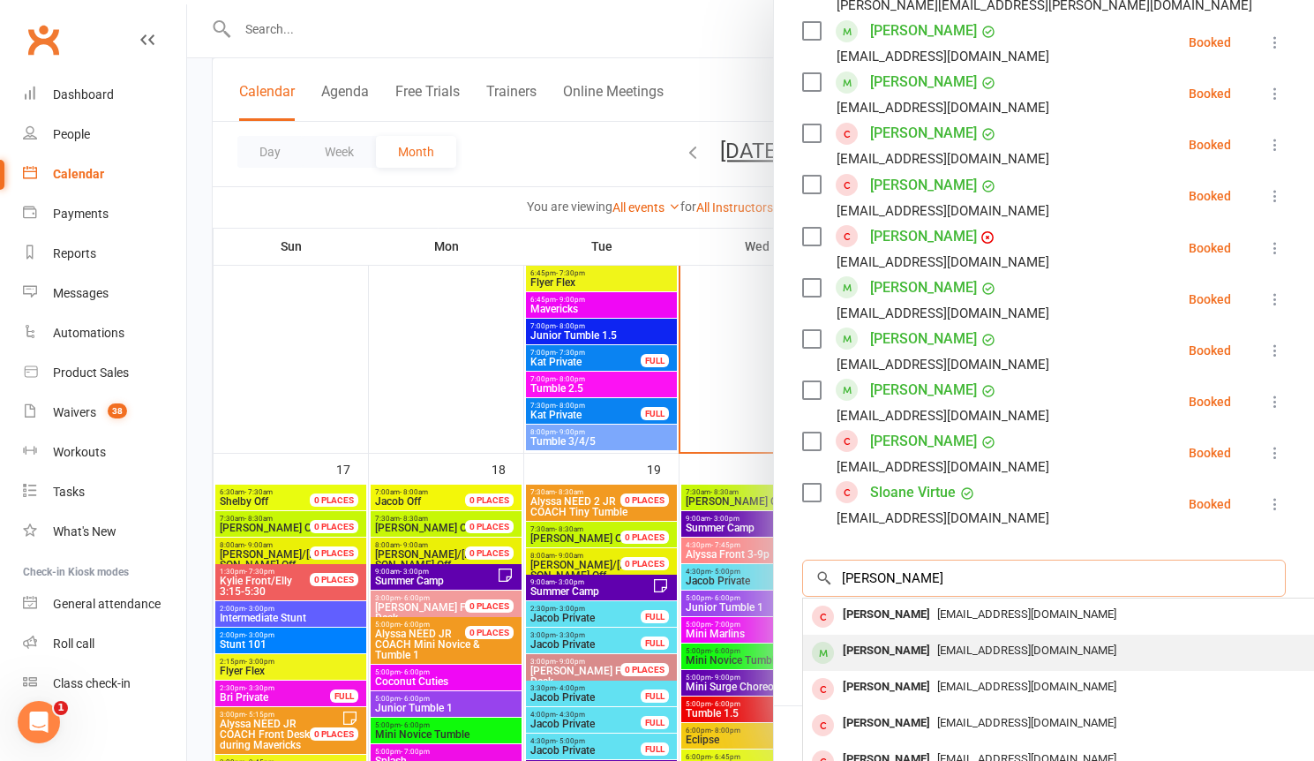
type input "[PERSON_NAME]"
click at [972, 644] on span "[EMAIL_ADDRESS][DOMAIN_NAME]" at bounding box center [1026, 650] width 179 height 13
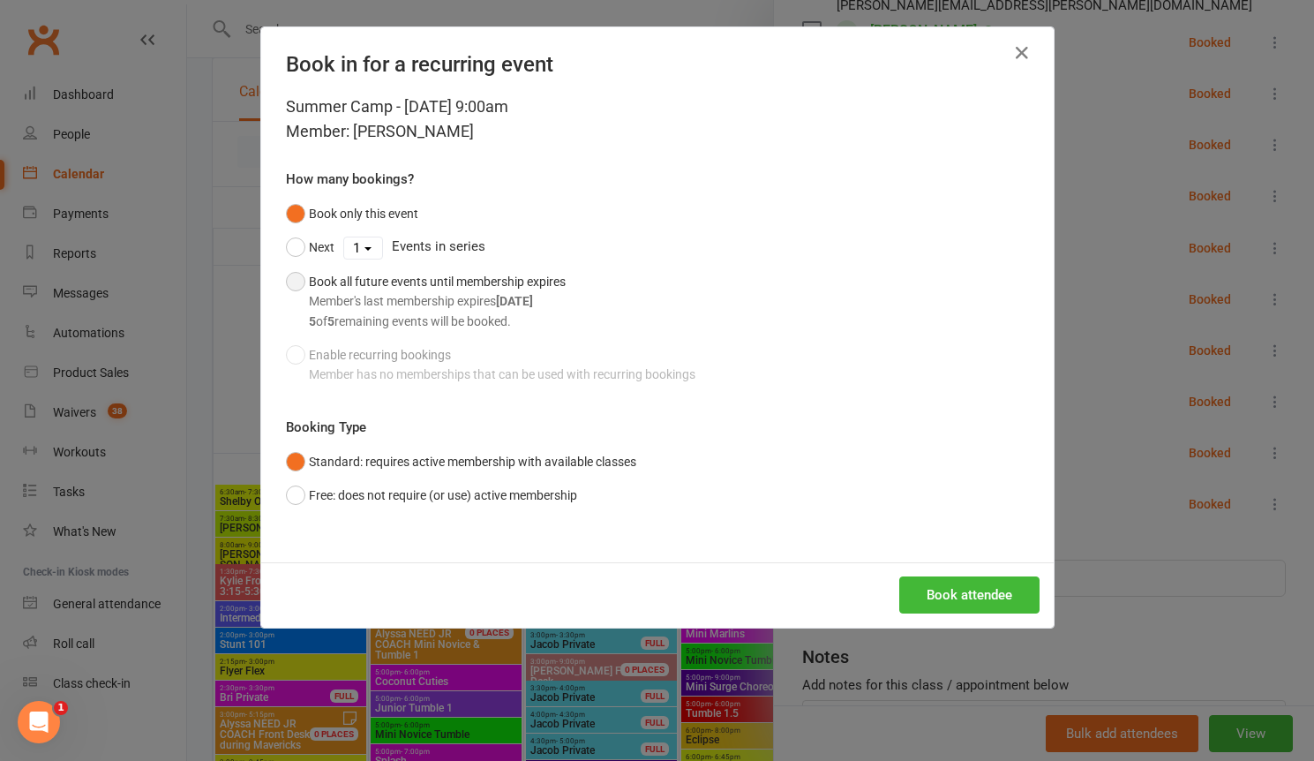
click at [427, 313] on div "5 of 5 remaining events will be booked." at bounding box center [437, 321] width 257 height 19
click at [449, 499] on button "Free: does not require (or use) active membership" at bounding box center [431, 495] width 291 height 34
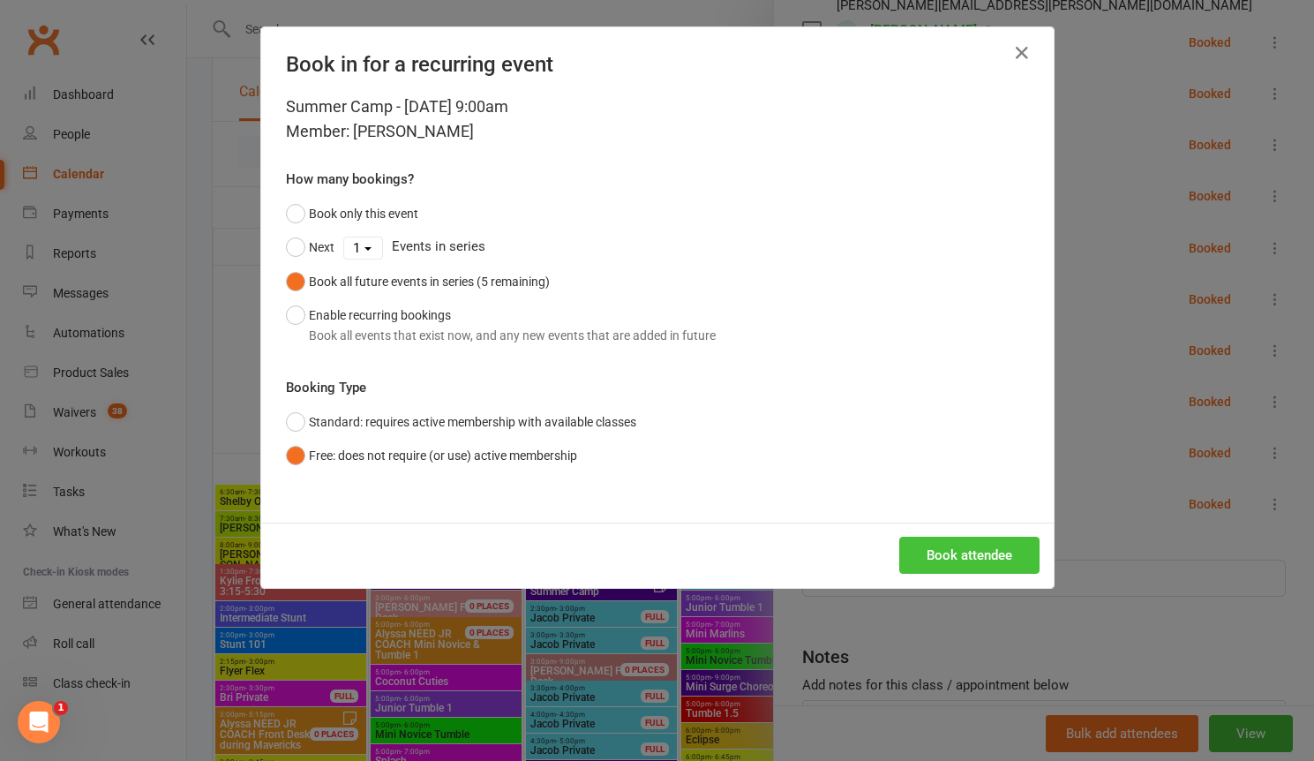
click at [946, 553] on button "Book attendee" at bounding box center [970, 555] width 140 height 37
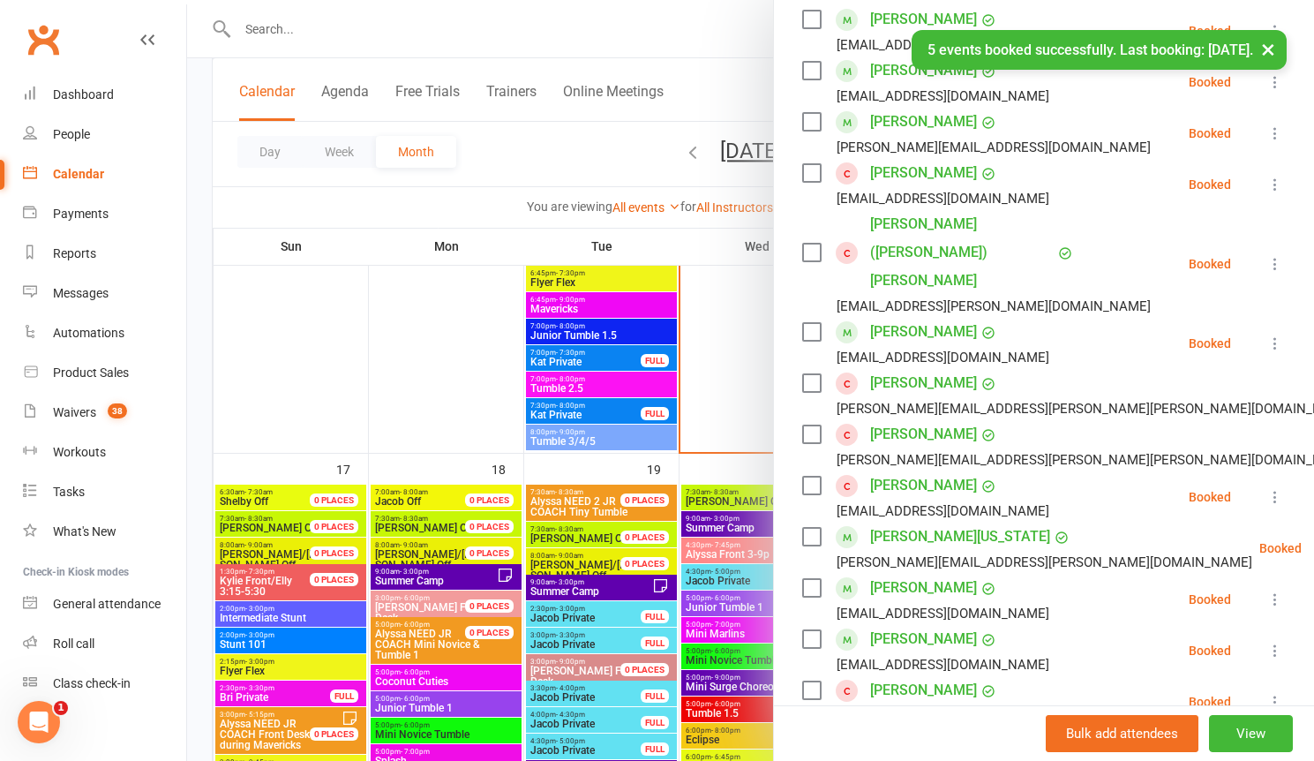
scroll to position [0, 0]
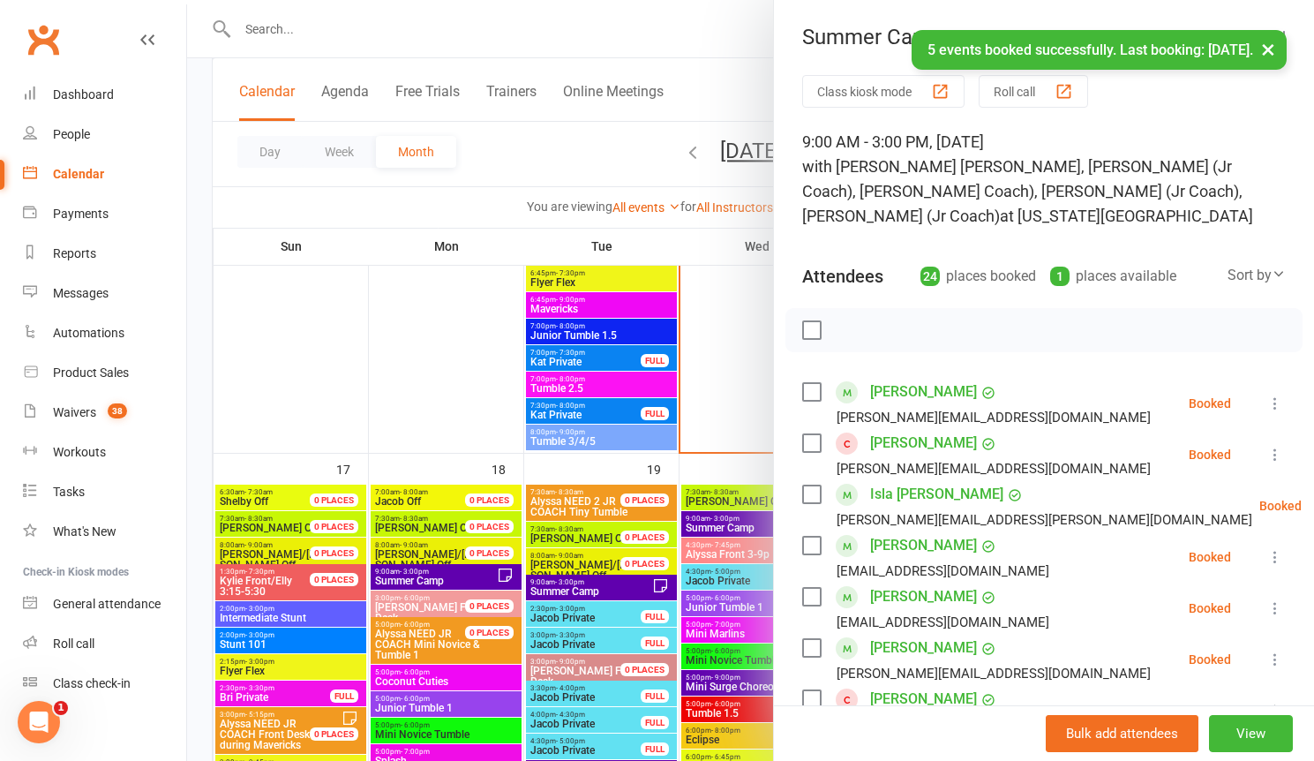
click at [333, 396] on div at bounding box center [750, 380] width 1127 height 761
